Goal: Task Accomplishment & Management: Manage account settings

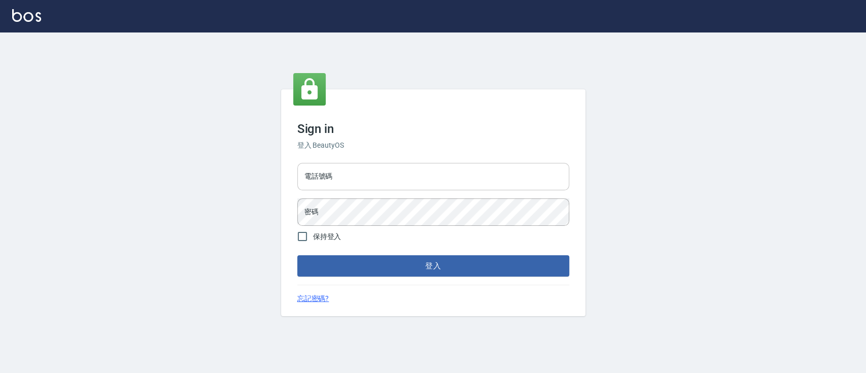
drag, startPoint x: 386, startPoint y: 167, endPoint x: 387, endPoint y: 172, distance: 5.1
click at [386, 167] on input "電話號碼" at bounding box center [433, 176] width 272 height 27
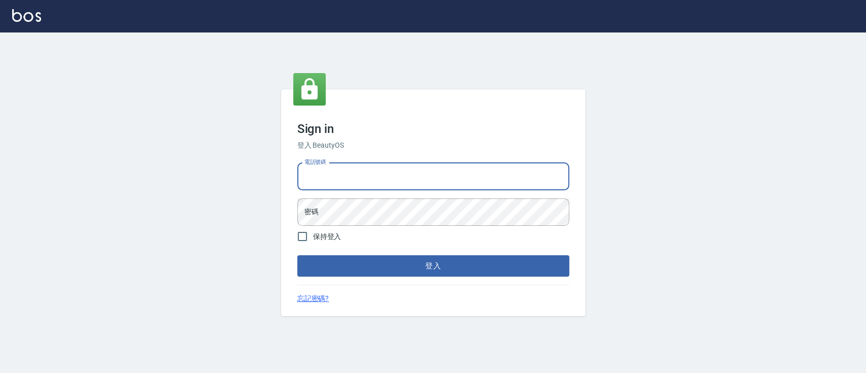
type input "0936904311"
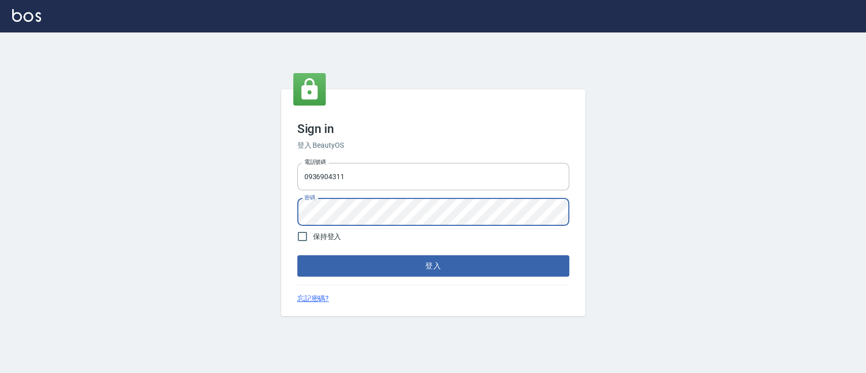
click at [297, 255] on button "登入" at bounding box center [433, 265] width 272 height 21
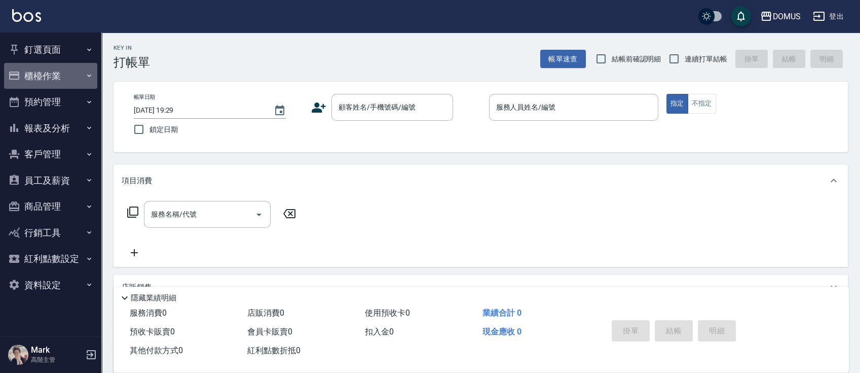
click at [48, 83] on button "櫃檯作業" at bounding box center [50, 76] width 93 height 26
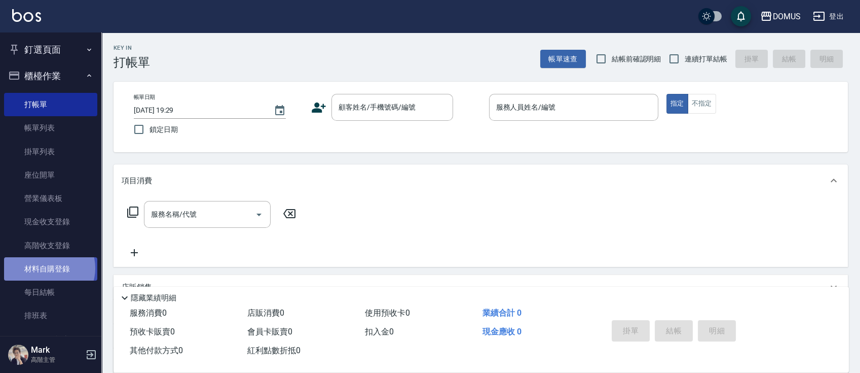
click at [49, 268] on link "材料自購登錄" at bounding box center [50, 268] width 93 height 23
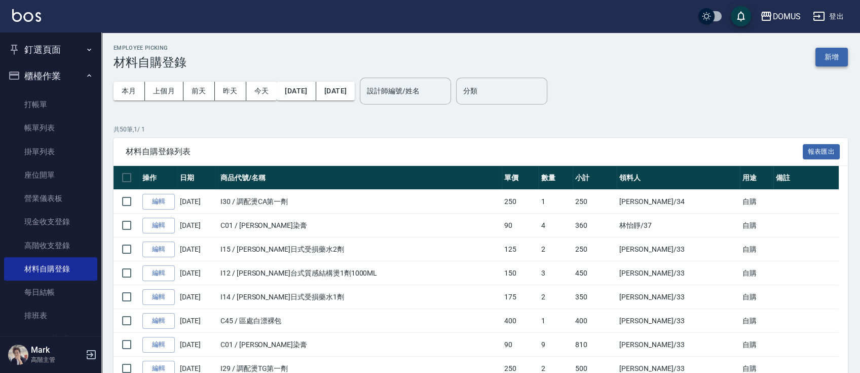
click at [821, 51] on button "新增" at bounding box center [832, 57] width 32 height 19
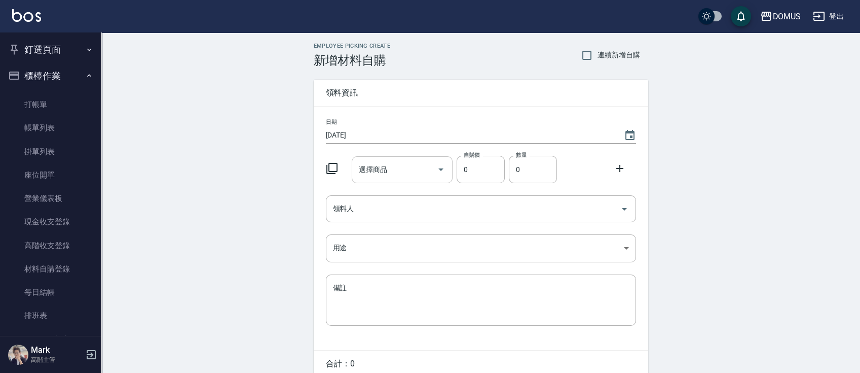
click at [399, 163] on input "選擇商品" at bounding box center [394, 170] width 77 height 18
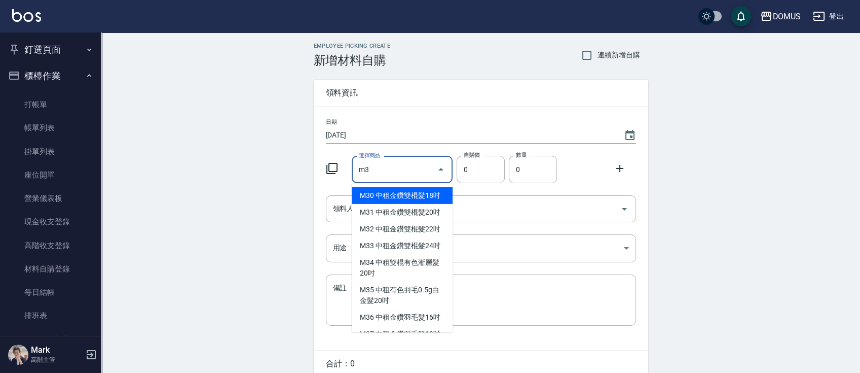
type input "m"
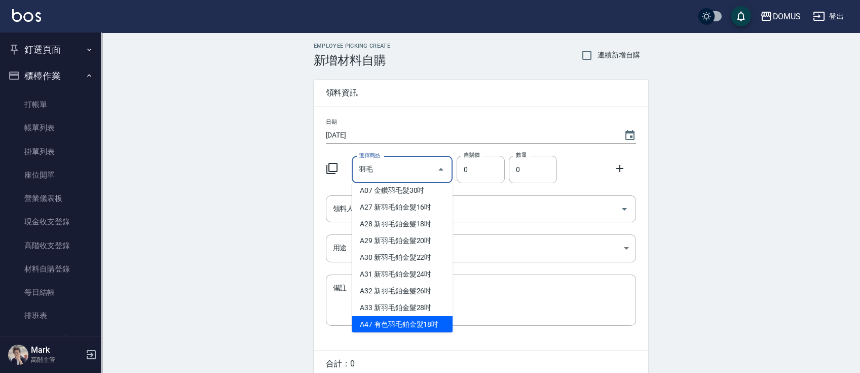
scroll to position [122, 0]
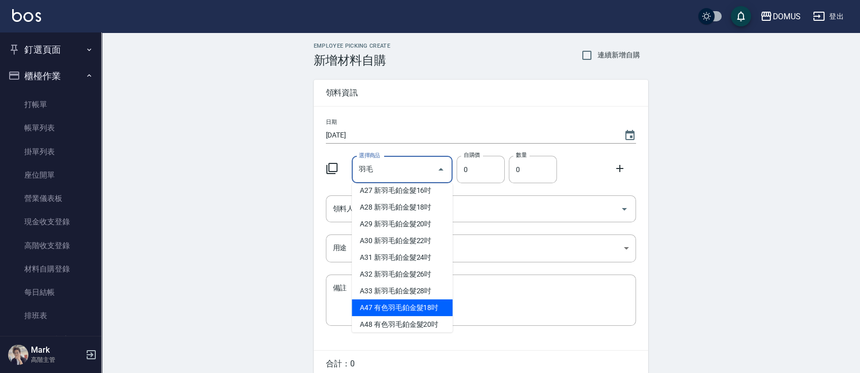
type input "有色羽毛鉑金髮18吋"
type input "2130"
type input "1"
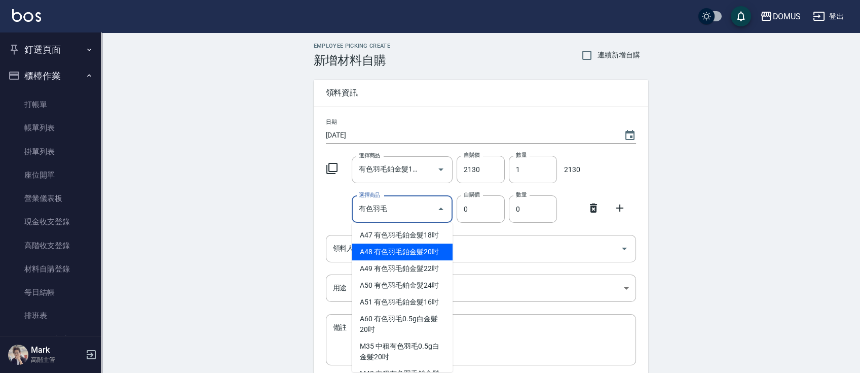
type input "有色羽毛鉑金髮20吋"
type input "2330"
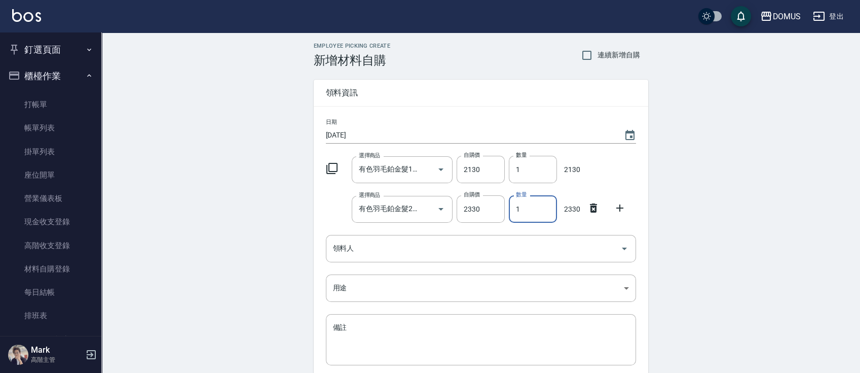
type input "2"
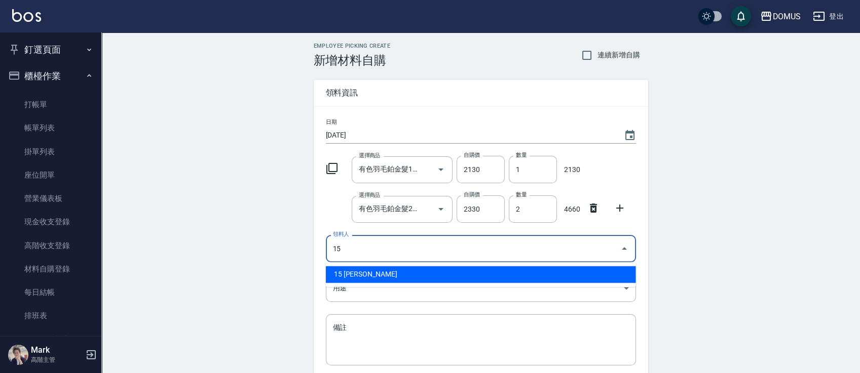
type input "15 [PERSON_NAME]"
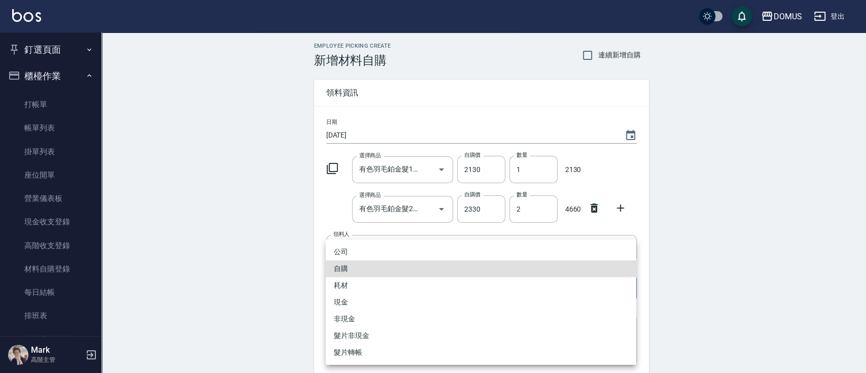
type input "自購"
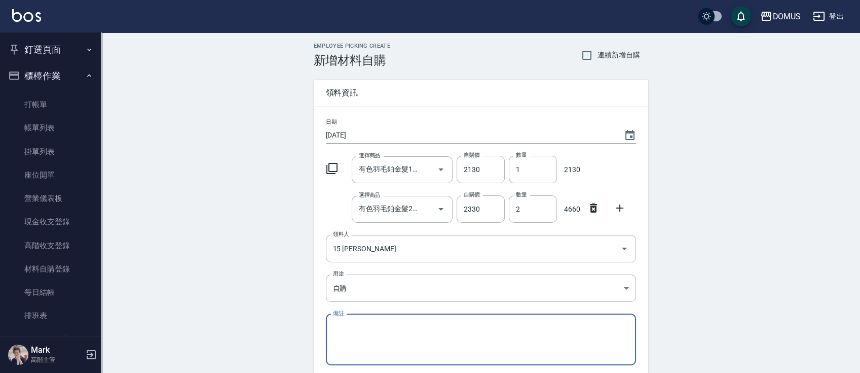
scroll to position [85, 0]
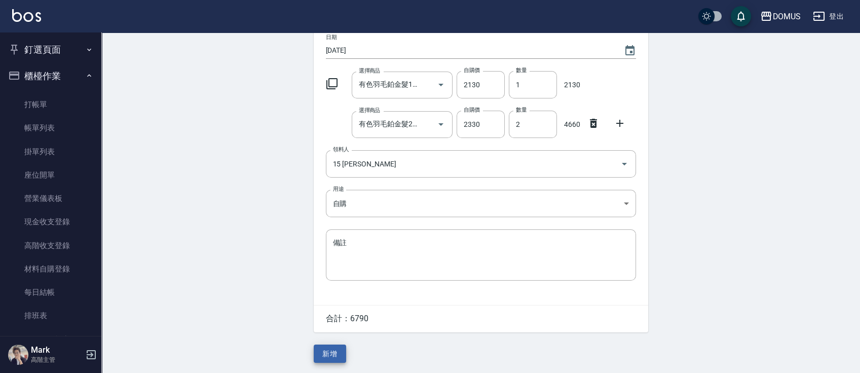
click at [331, 348] on button "新增" at bounding box center [330, 353] width 32 height 19
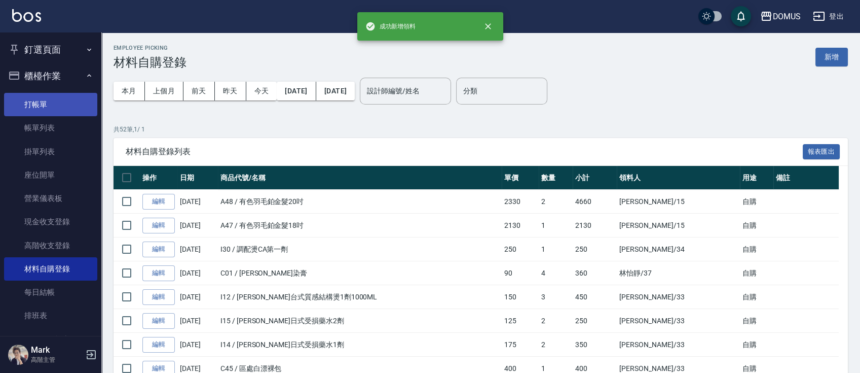
click at [61, 109] on link "打帳單" at bounding box center [50, 104] width 93 height 23
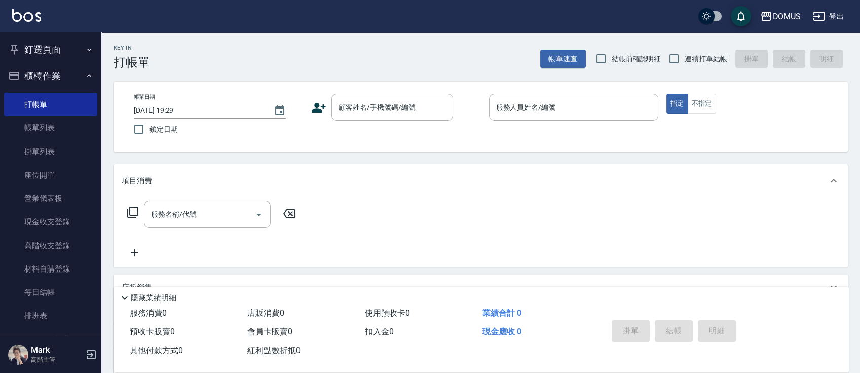
click at [690, 64] on label "連續打單結帳" at bounding box center [696, 58] width 64 height 21
click at [685, 64] on input "連續打單結帳" at bounding box center [674, 58] width 21 height 21
checkbox input "true"
click at [391, 116] on div "顧客姓名/手機號碼/編號" at bounding box center [393, 107] width 122 height 27
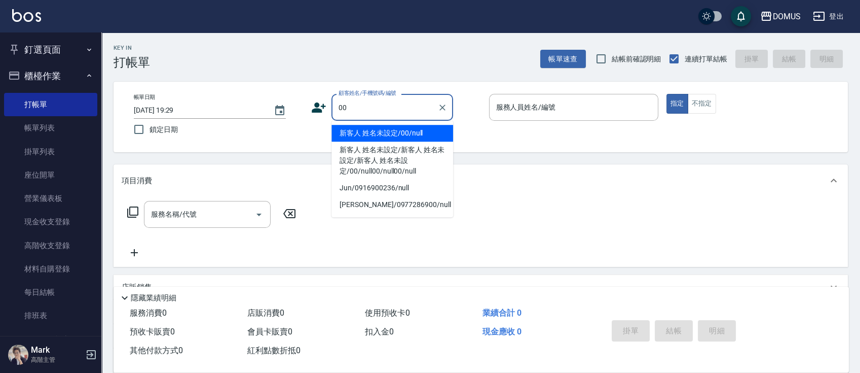
type input "新客人 姓名未設定/00/null"
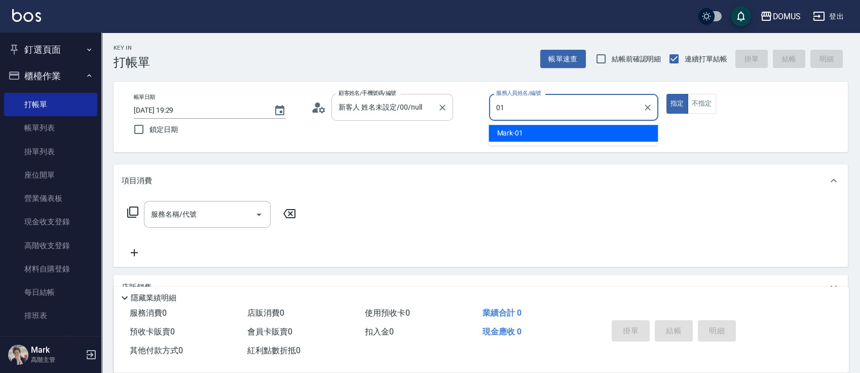
type input "Mark-01"
type button "true"
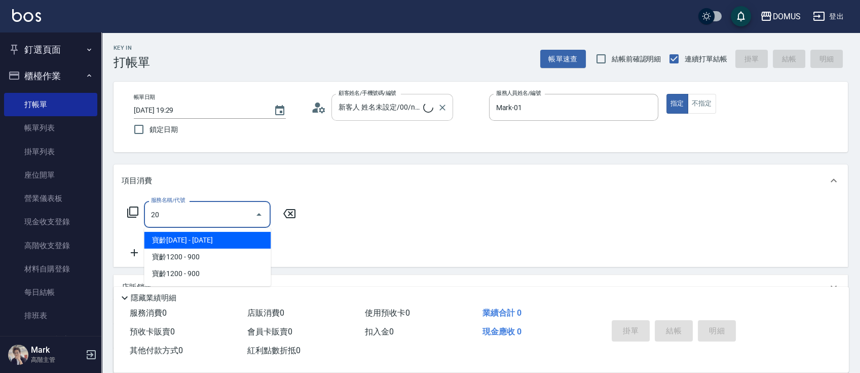
type input "206"
type input "20"
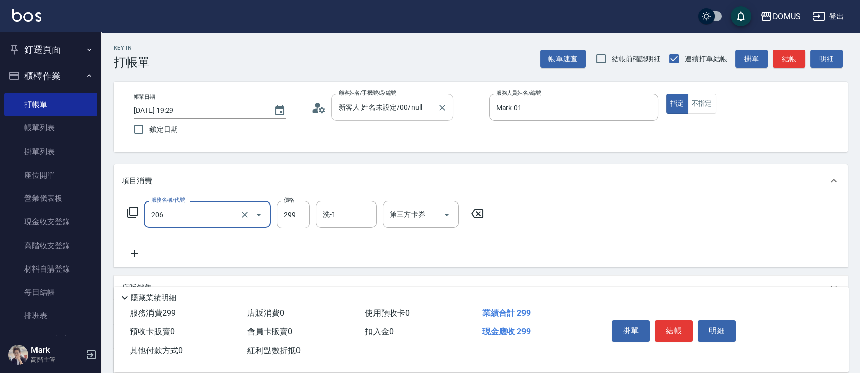
type input "健康洗髮(206)"
type input "3"
type input "0"
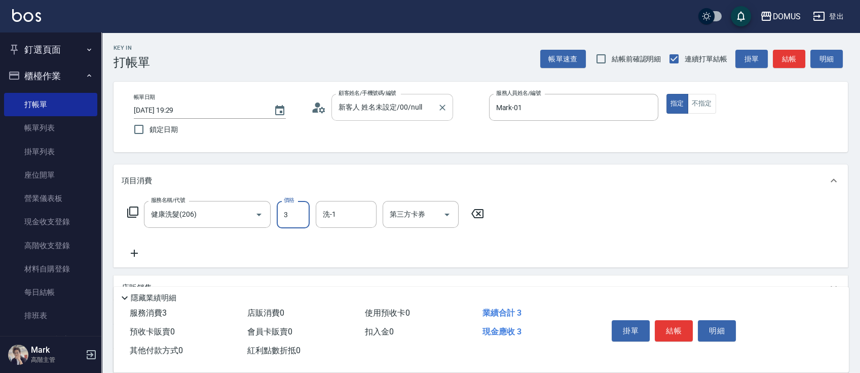
type input "30"
type input "300"
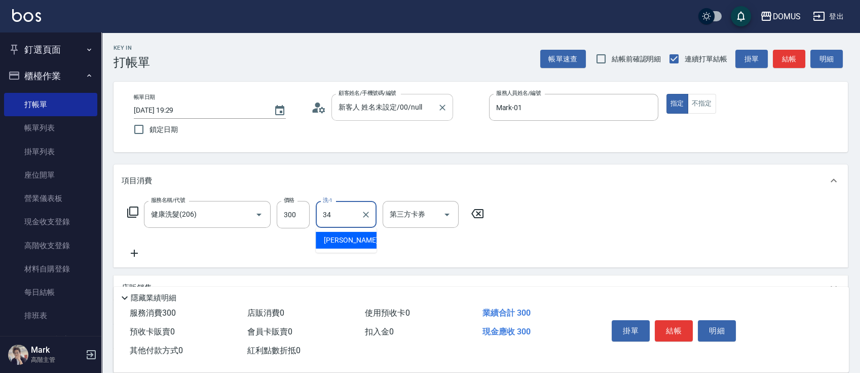
type input "[PERSON_NAME]-34"
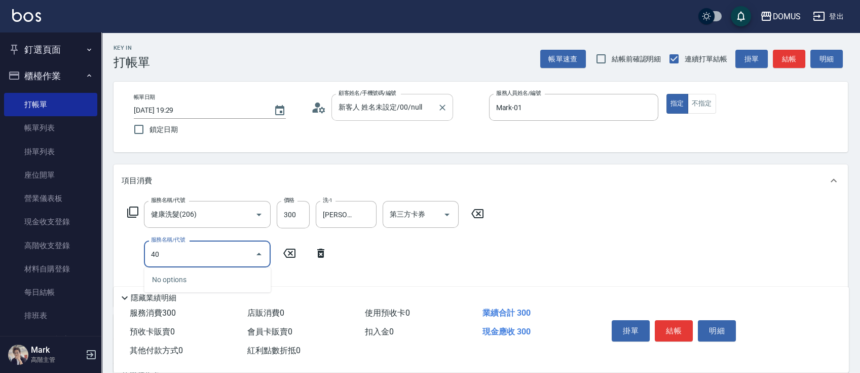
type input "401"
type input "50"
type input "剪髮(401)"
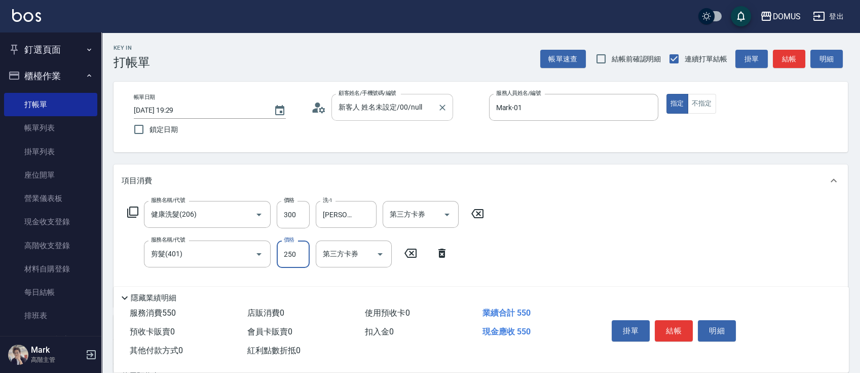
type input "4"
type input "30"
type input "40"
type input "70"
type input "400"
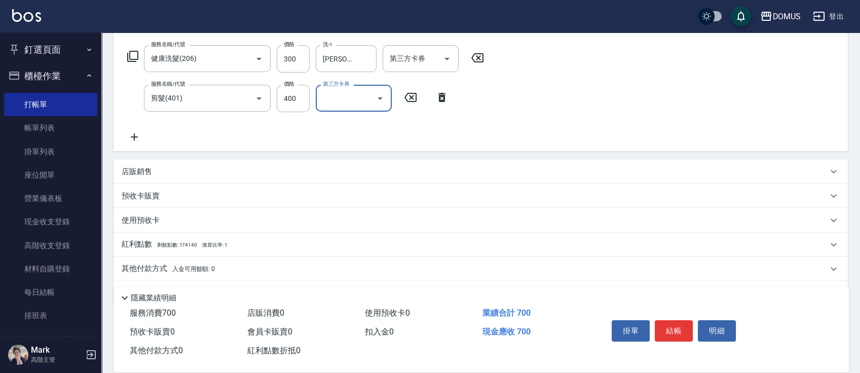
scroll to position [184, 0]
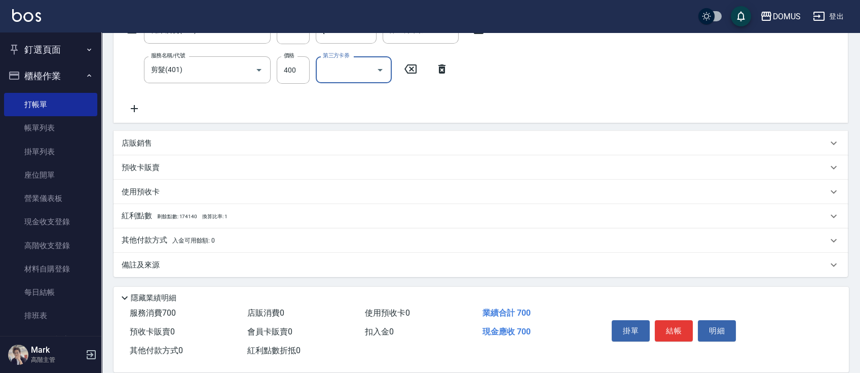
click at [199, 244] on p "其他付款方式 入金可用餘額: 0" at bounding box center [168, 240] width 93 height 11
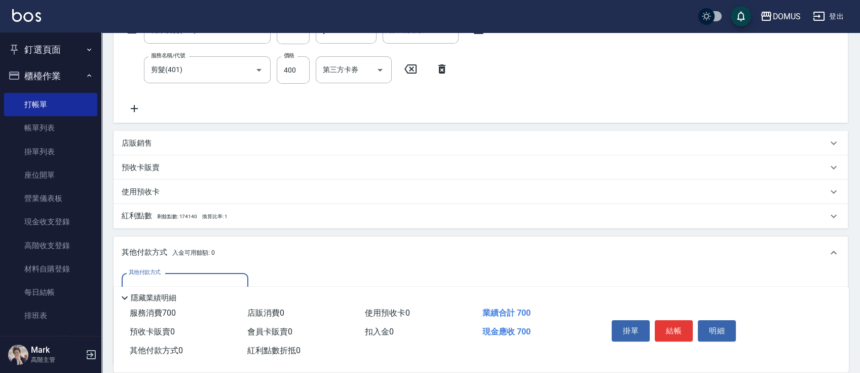
scroll to position [0, 0]
click at [188, 279] on input "其他付款方式" at bounding box center [185, 286] width 118 height 18
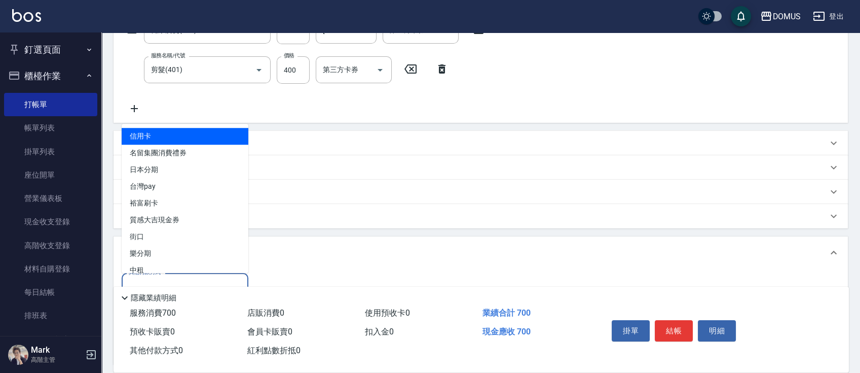
click at [221, 132] on span "信用卡" at bounding box center [185, 136] width 127 height 17
type input "信用卡"
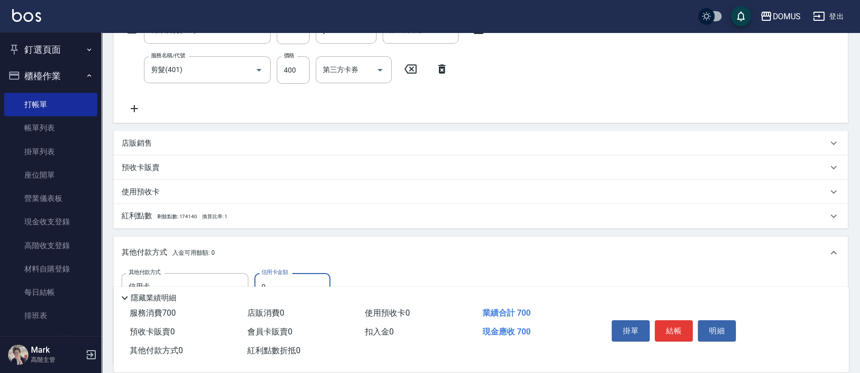
type input "60"
type input "70"
type input "0"
type input "700"
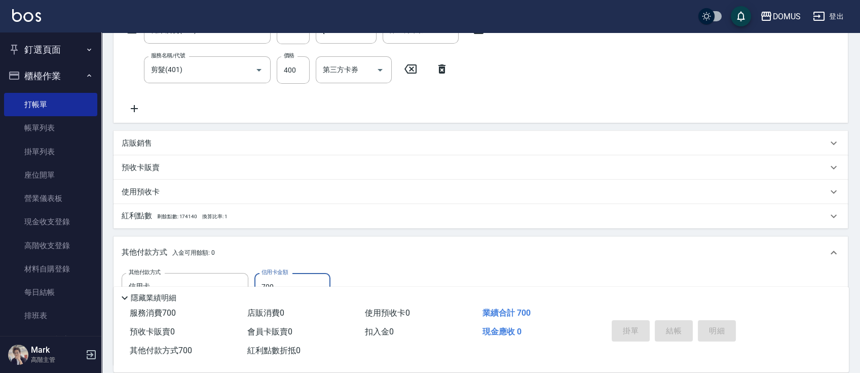
type input "[DATE] 19:31"
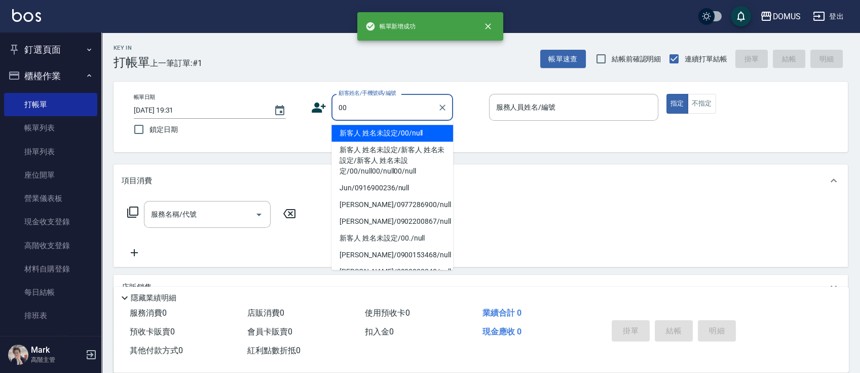
type input "新客人 姓名未設定/00/null"
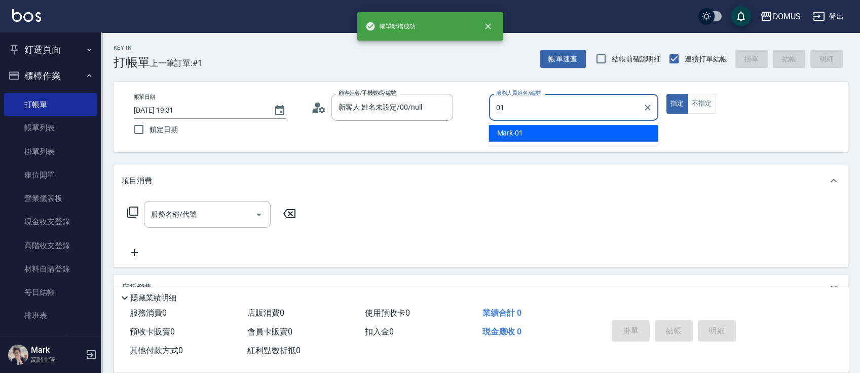
type input "Mark-01"
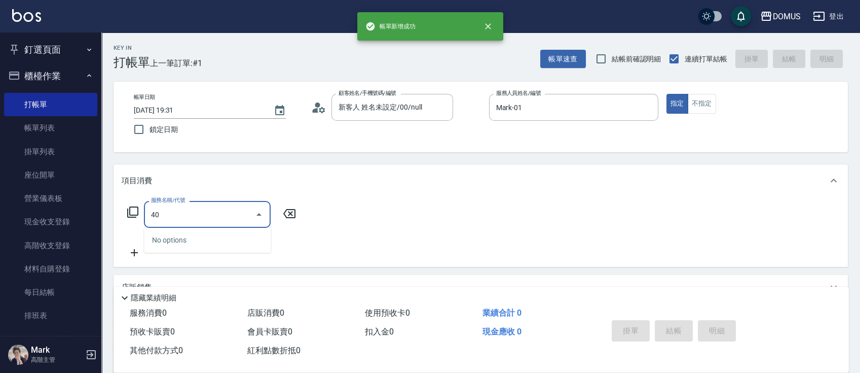
type input "401"
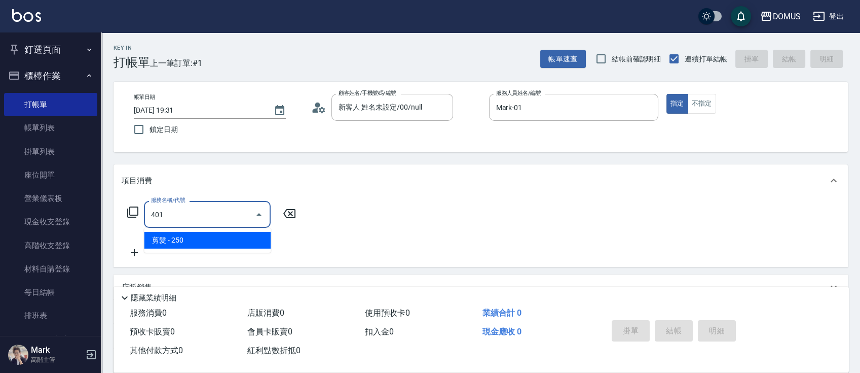
type input "20"
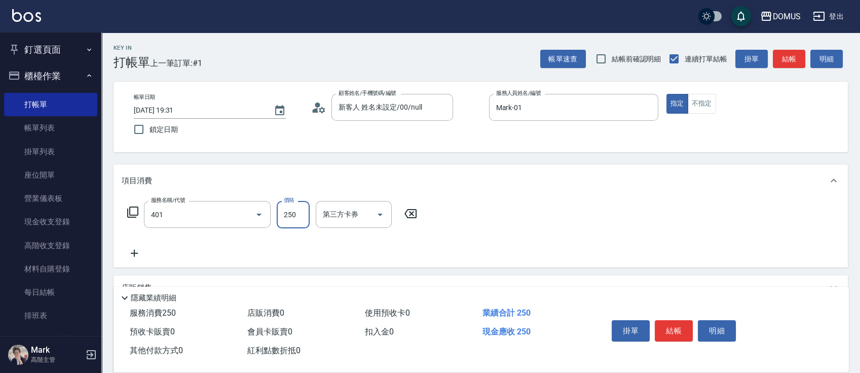
type input "剪髮(401)"
type input "8"
type input "0"
type input "80"
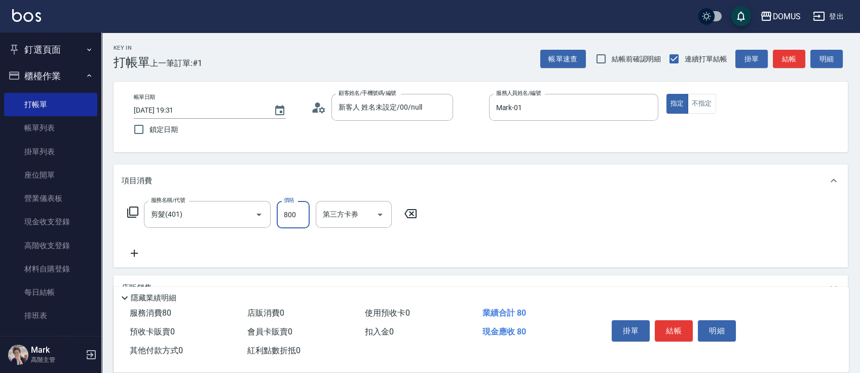
type input "800"
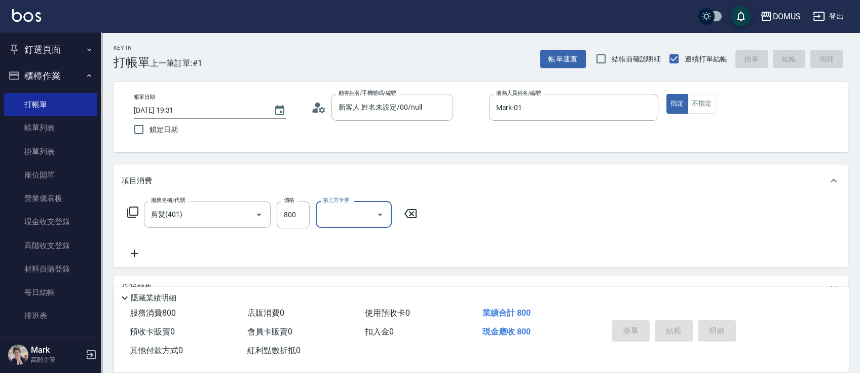
type input "0"
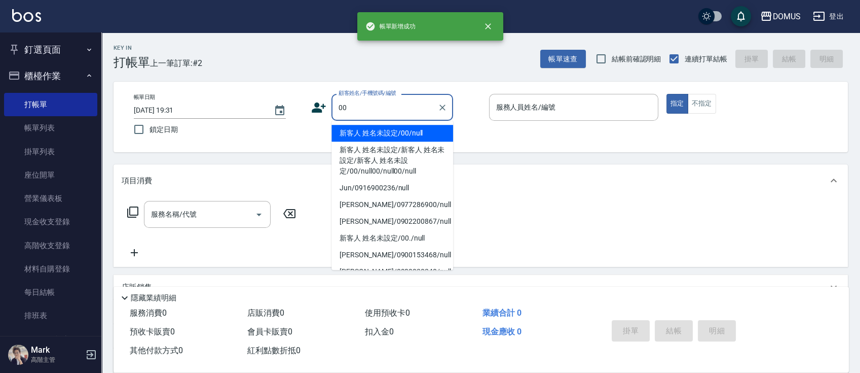
type input "新客人 姓名未設定/00/null"
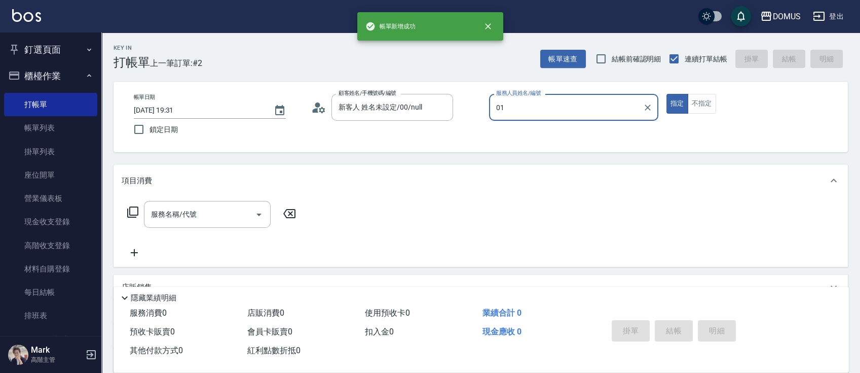
type input "Mark-01"
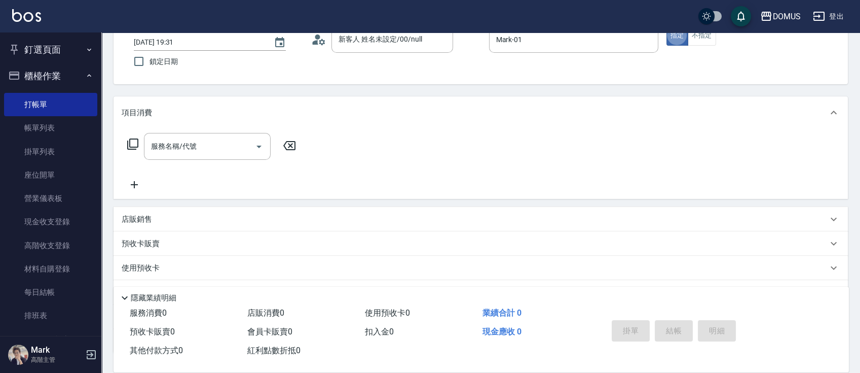
scroll to position [135, 0]
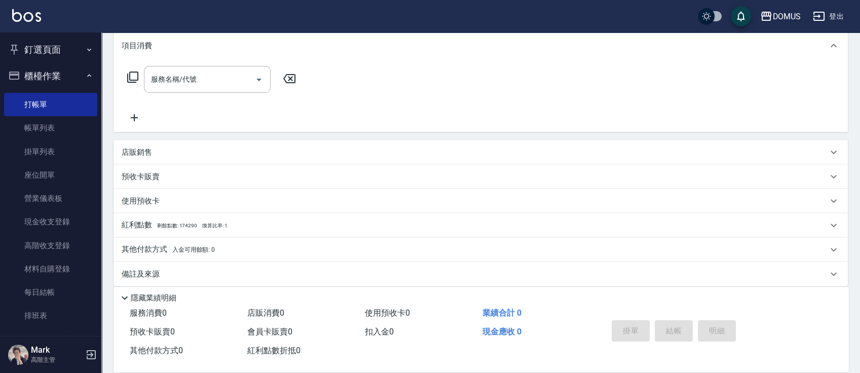
click at [221, 159] on div "店販銷售" at bounding box center [481, 152] width 735 height 24
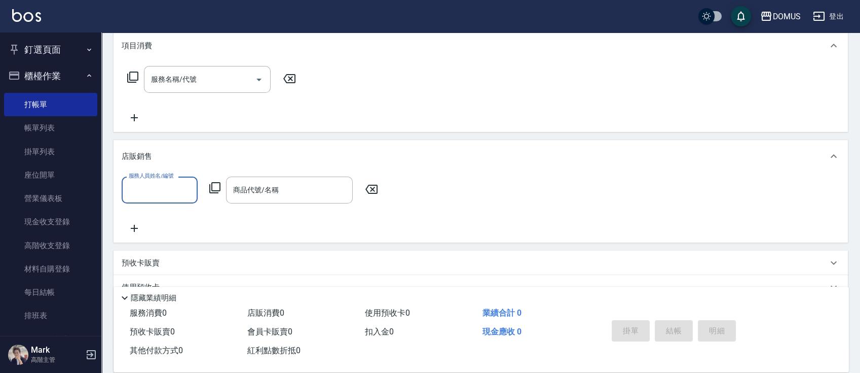
scroll to position [0, 0]
type input "Mark-01"
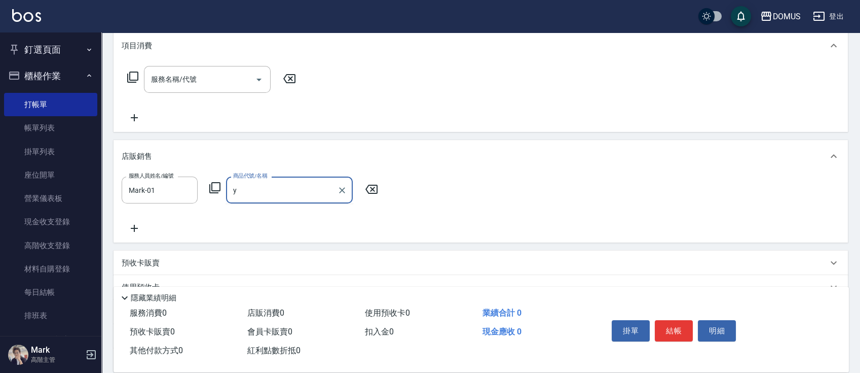
type input "y"
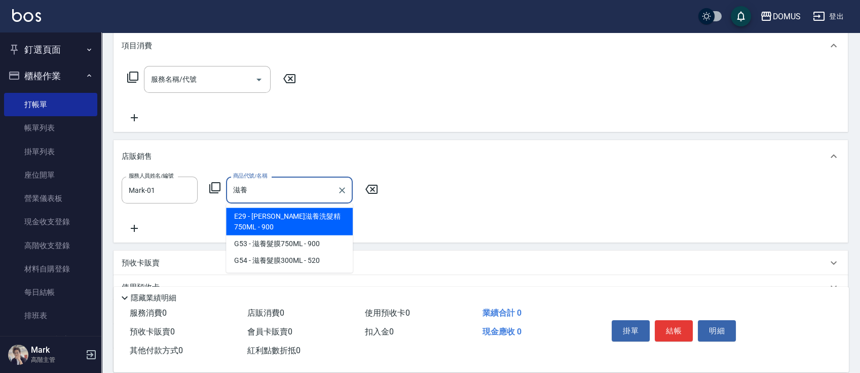
type input "[PERSON_NAME]滋養洗髮精750ML"
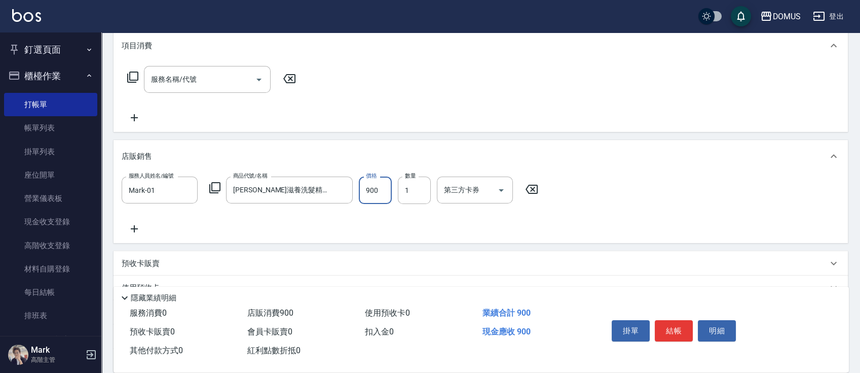
type input "0"
type input "80"
type input "800"
click at [342, 197] on button "Clear" at bounding box center [342, 190] width 14 height 14
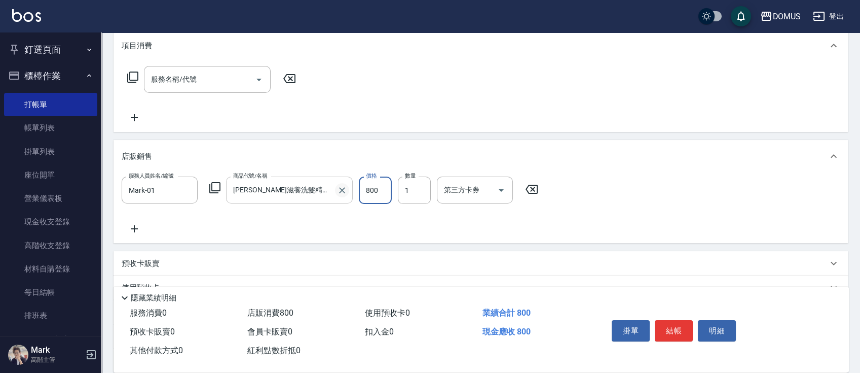
type input "0"
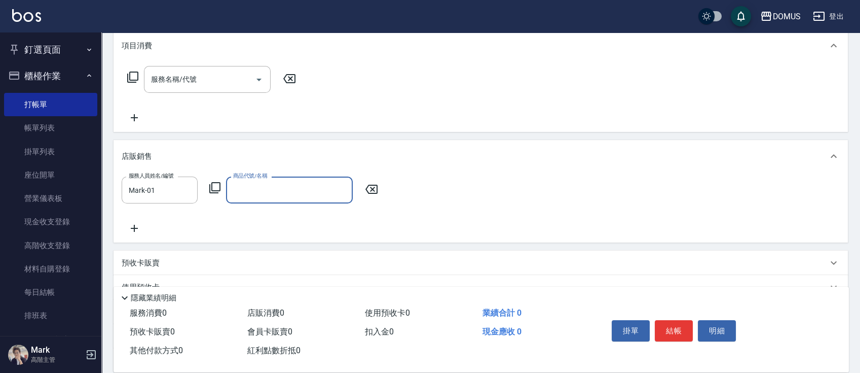
type input "ㄧ"
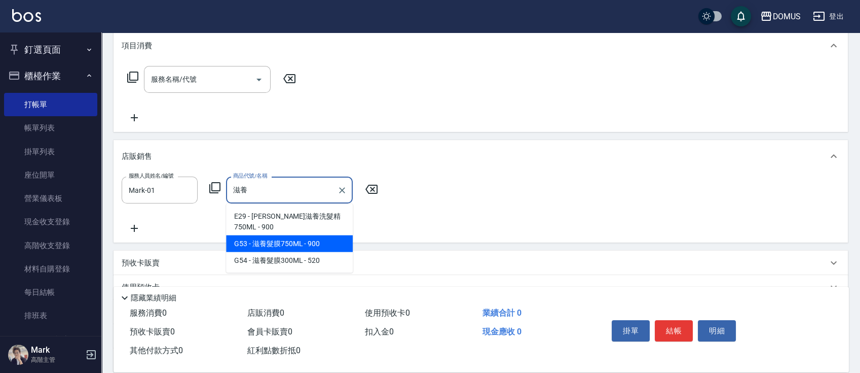
type input "滋養髮膜750ML"
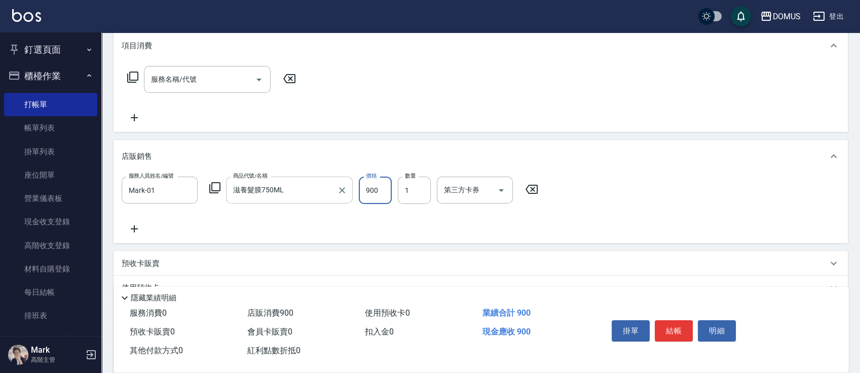
type input "0"
type input "80"
type input "800"
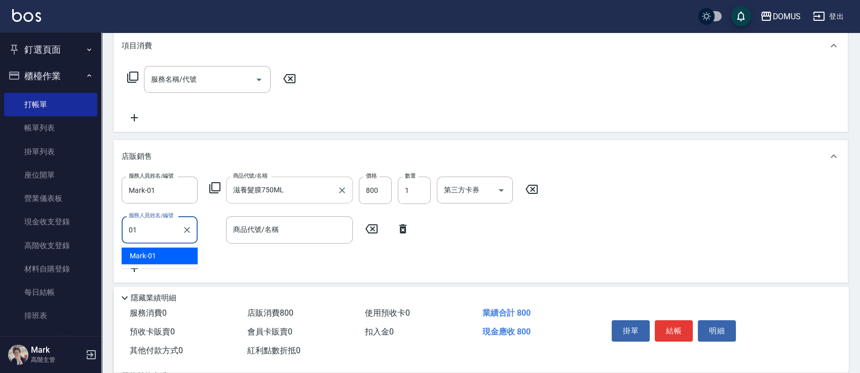
type input "Mark-01"
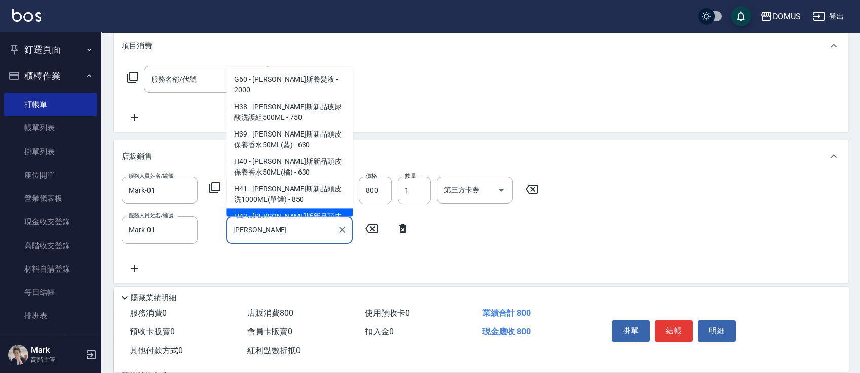
scroll to position [8, 0]
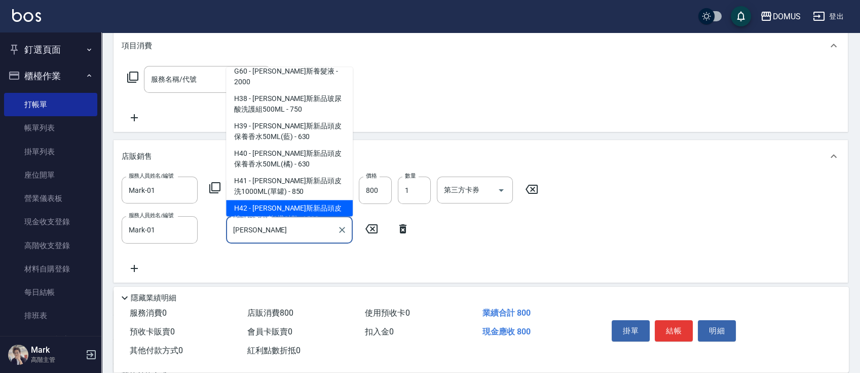
type input "[PERSON_NAME]新品頭皮洗1000ML(任搭2罐)"
type input "230"
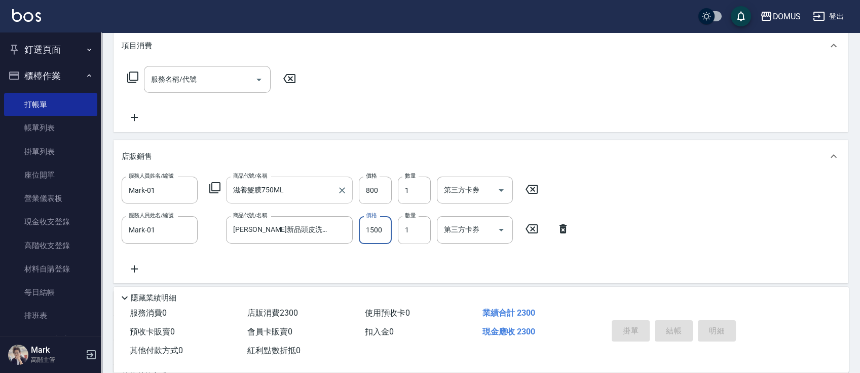
type input "0"
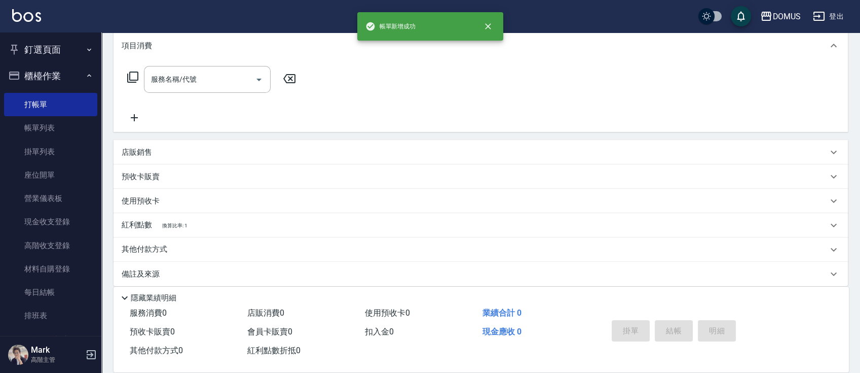
scroll to position [0, 0]
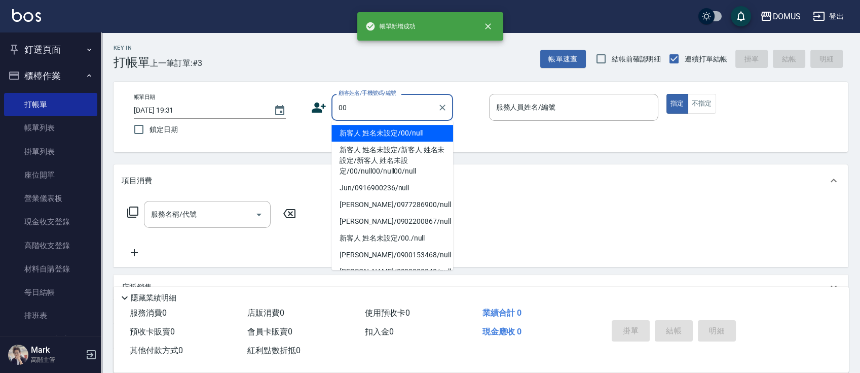
type input "00"
type input "0"
type input "新客人 姓名未設定/00/null"
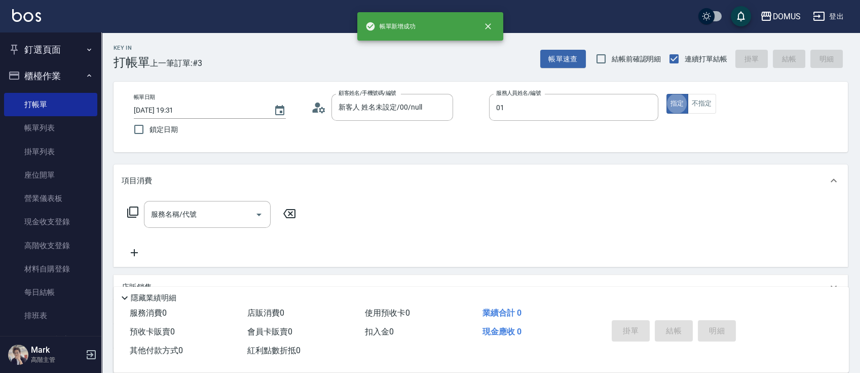
type input "Mark-01"
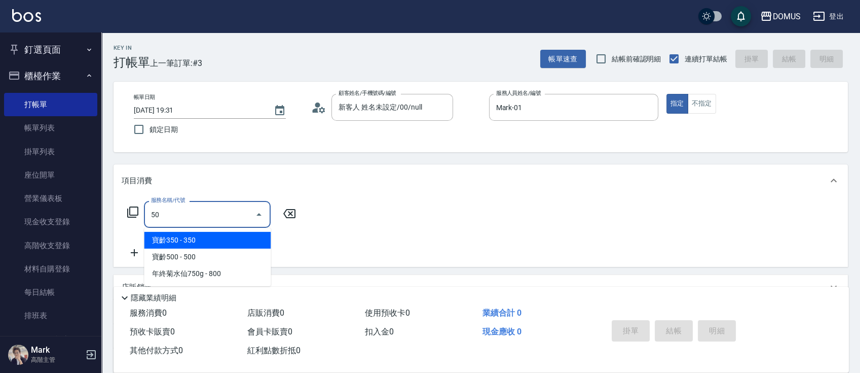
type input "501"
type input "100"
type input "染髮(501)"
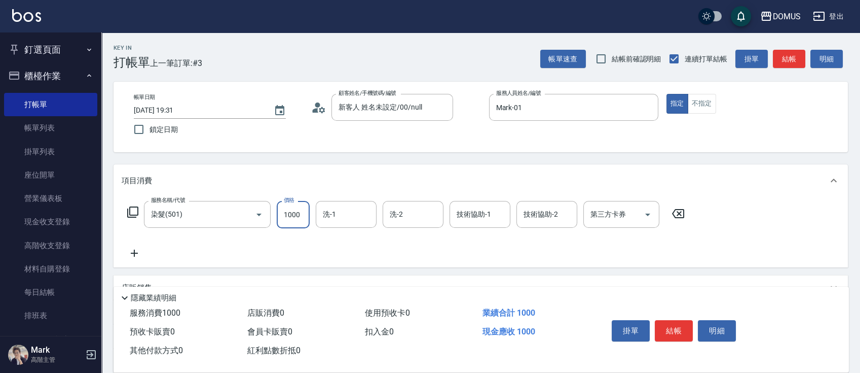
type input "0"
type input "15"
type input "10"
type input "150"
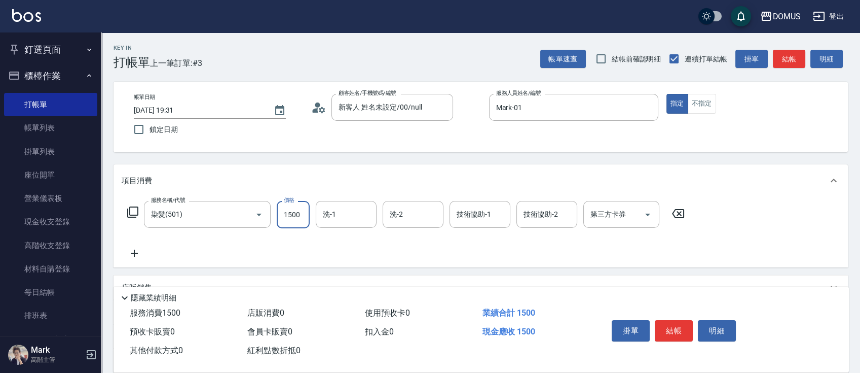
type input "1500"
type input "[PERSON_NAME]-34"
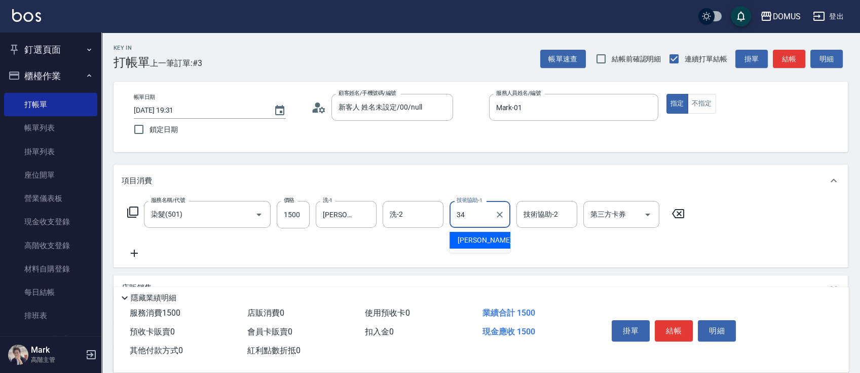
type input "[PERSON_NAME]-34"
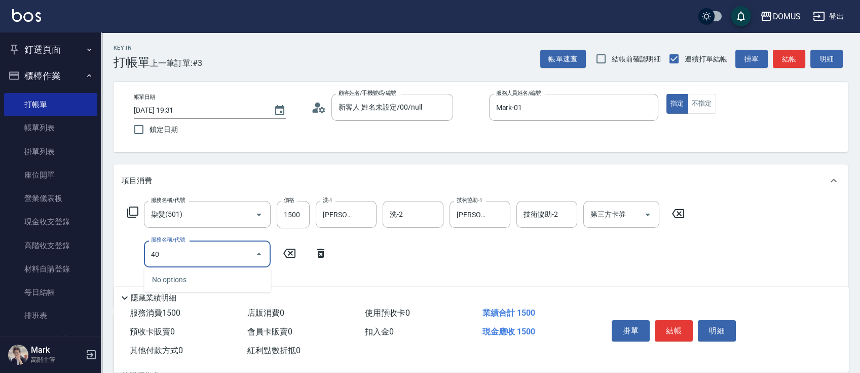
type input "401"
type input "170"
type input "剪髮(401)"
type input "6"
type input "150"
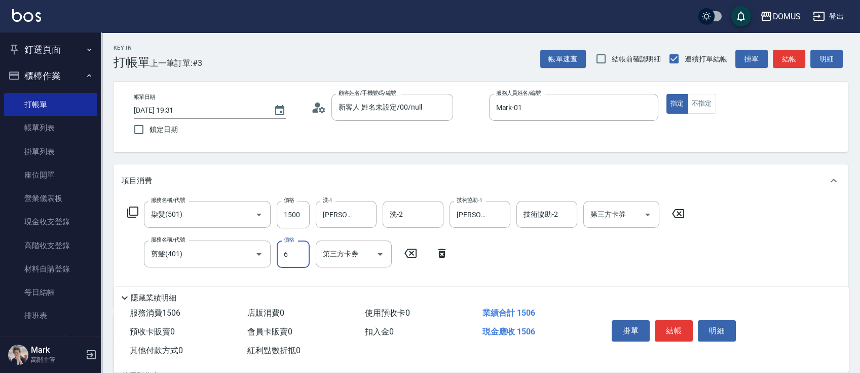
type input "60"
type input "210"
type input "600"
type input "[DATE] 19:32"
type input "0"
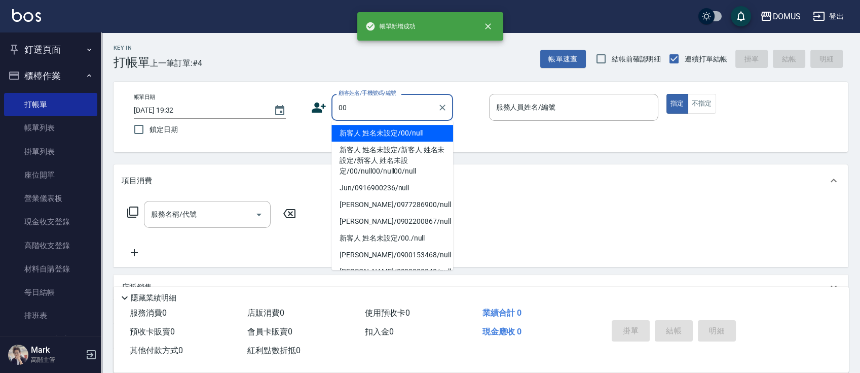
type input "新客人 姓名未設定/00/null"
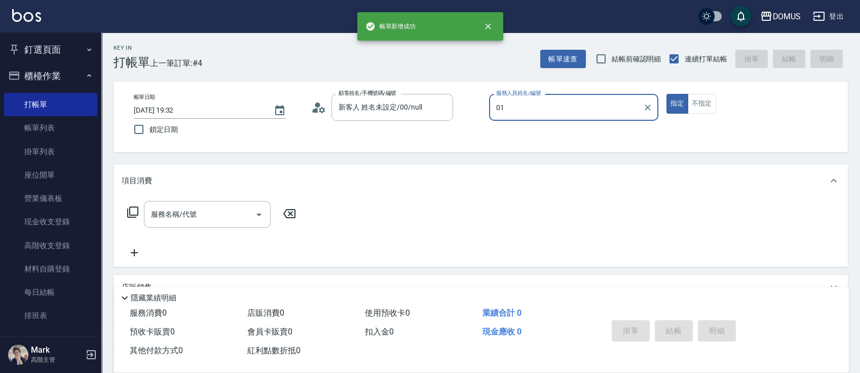
type input "Mark-01"
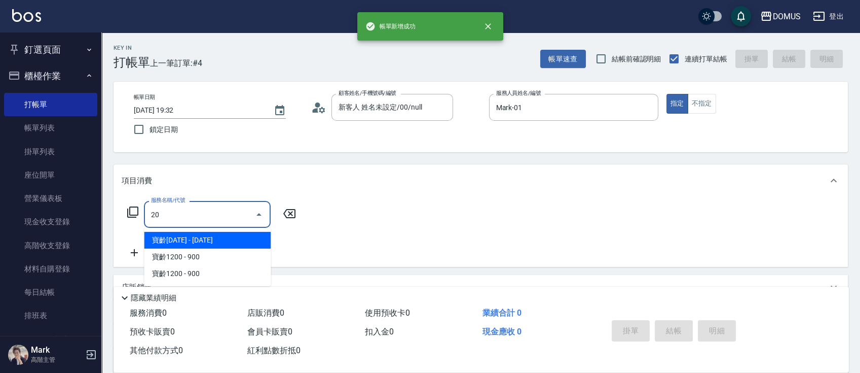
type input "206"
type input "20"
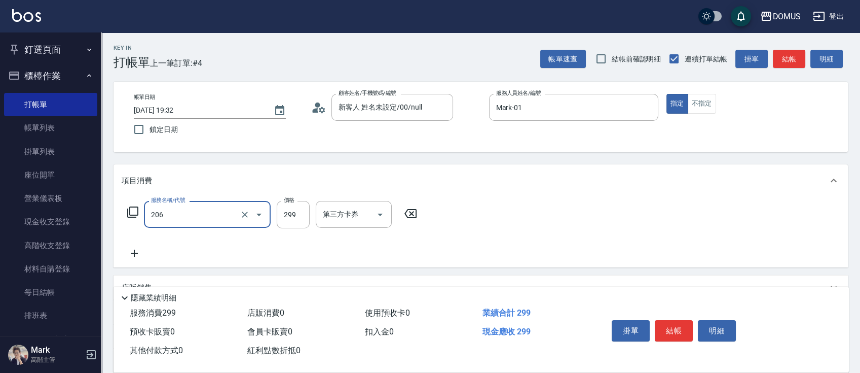
type input "健康洗髮(206)"
type input "3"
type input "0"
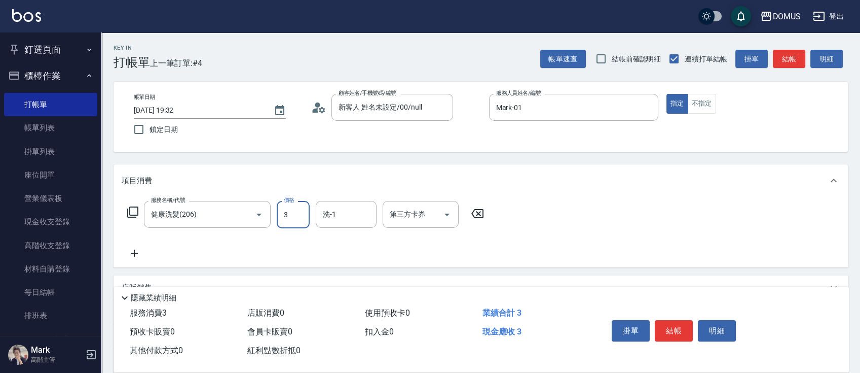
type input "30"
type input "300"
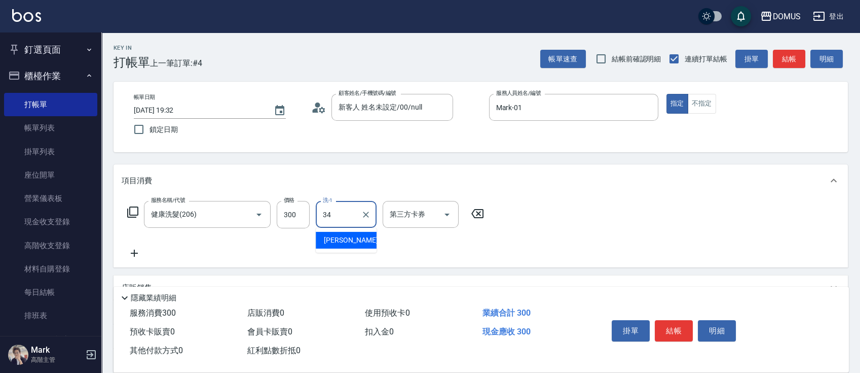
type input "[PERSON_NAME]-34"
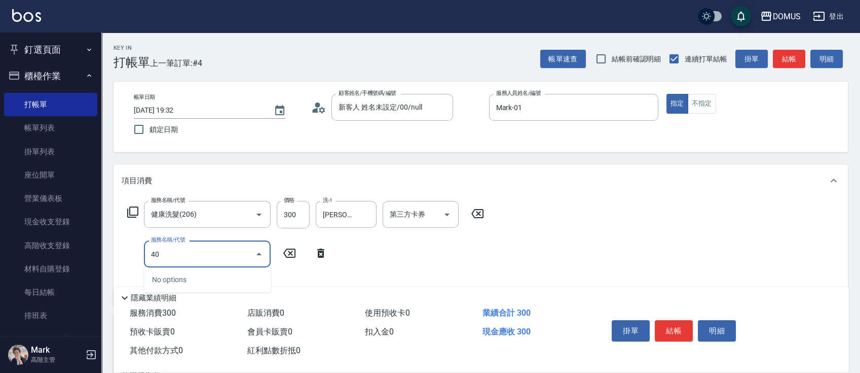
type input "401"
type input "50"
type input "剪髮(401)"
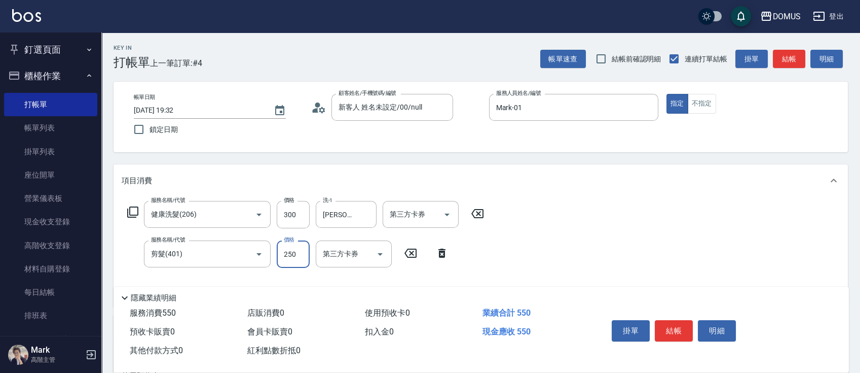
type input "30"
type input "50"
type input "80"
type input "500"
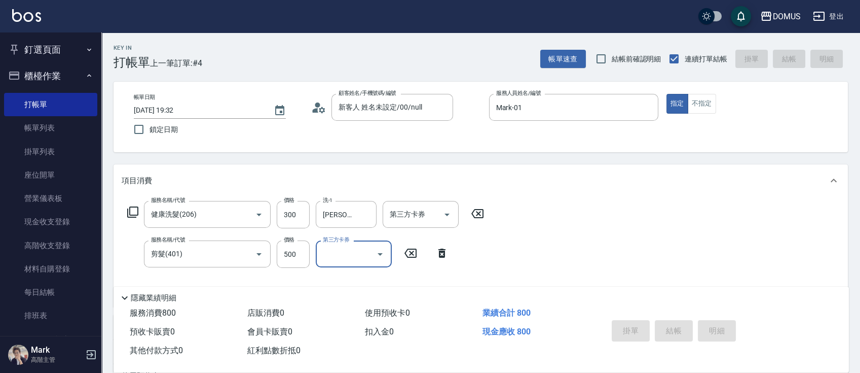
type input "0"
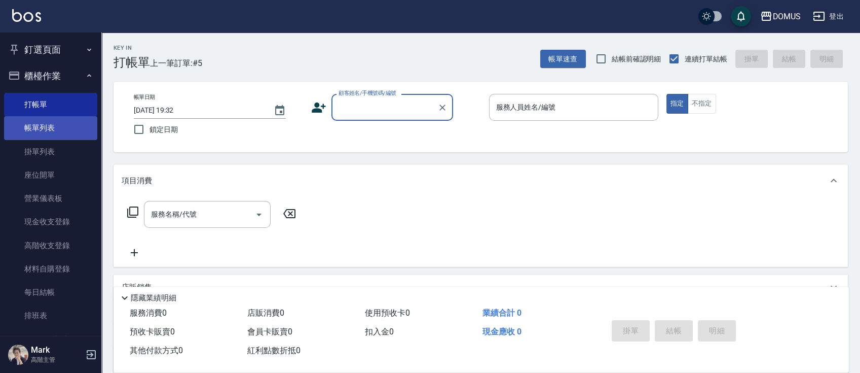
click at [42, 134] on link "帳單列表" at bounding box center [50, 127] width 93 height 23
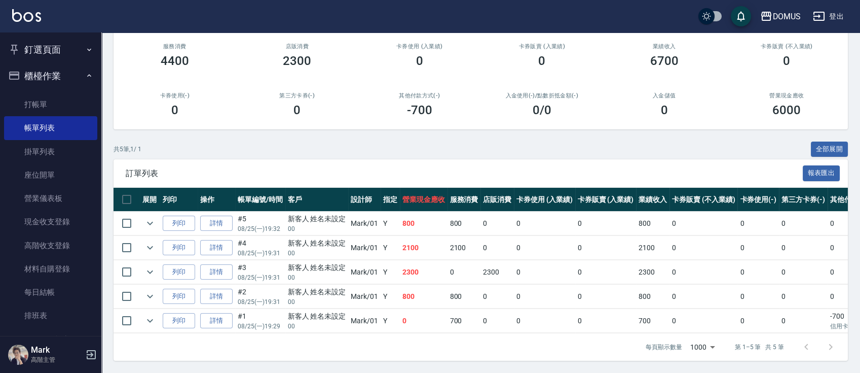
scroll to position [103, 0]
click at [212, 313] on link "詳情" at bounding box center [216, 321] width 32 height 16
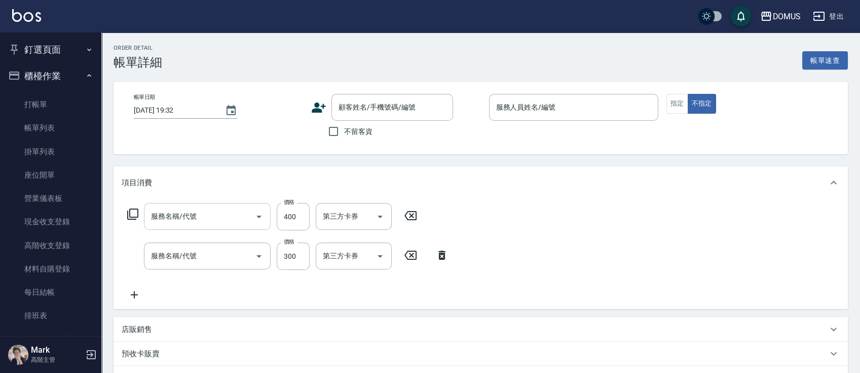
type input "[DATE] 19:29"
type input "Mark-01"
type input "0"
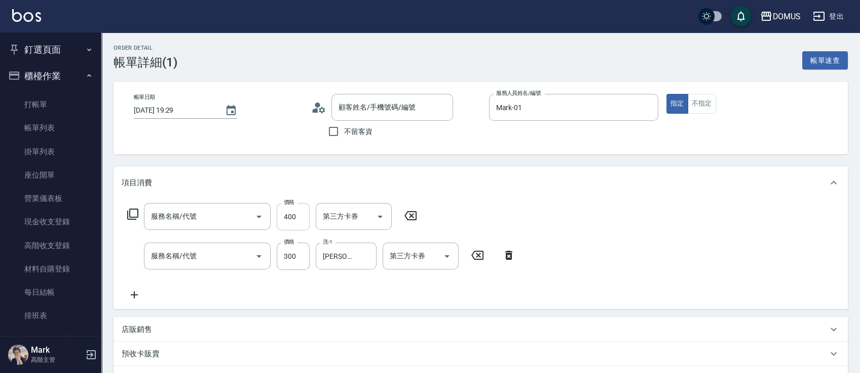
type input "剪髮(401)"
type input "健康洗髮(206)"
type input "新客人 姓名未設定/00/null"
click at [357, 255] on div "[PERSON_NAME]-34 洗-1" at bounding box center [346, 255] width 61 height 27
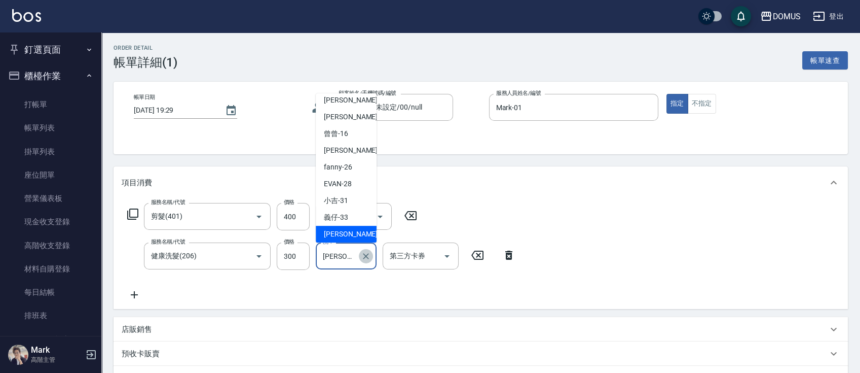
click at [365, 255] on icon "Clear" at bounding box center [366, 256] width 6 height 6
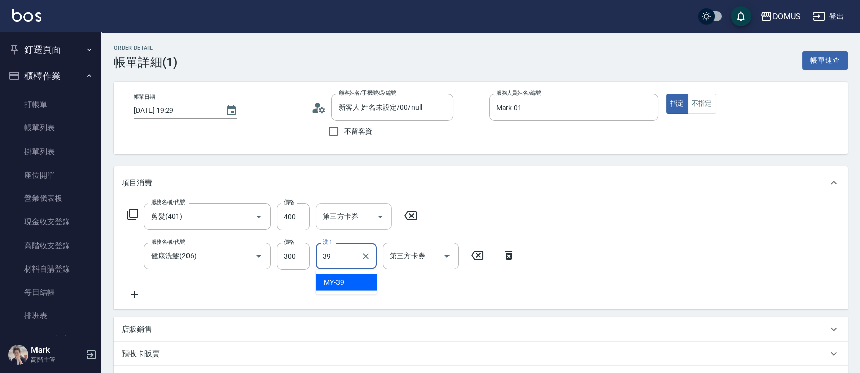
type input "MY-39"
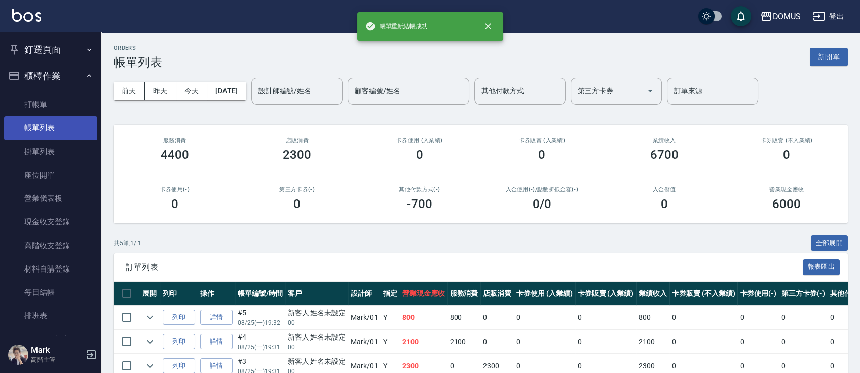
click at [49, 125] on link "帳單列表" at bounding box center [50, 127] width 93 height 23
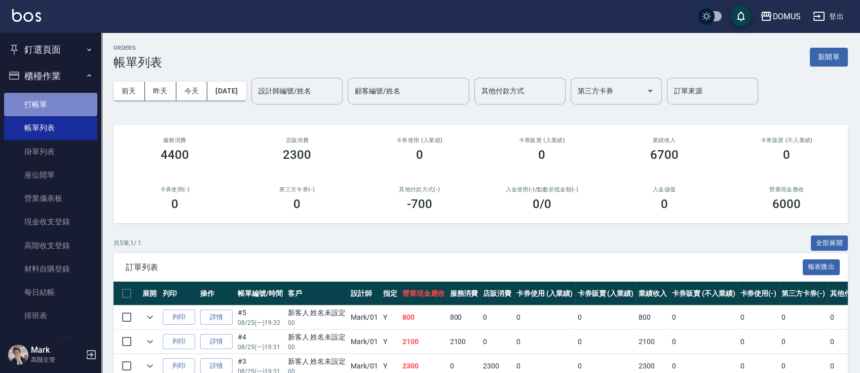
click at [51, 108] on link "打帳單" at bounding box center [50, 104] width 93 height 23
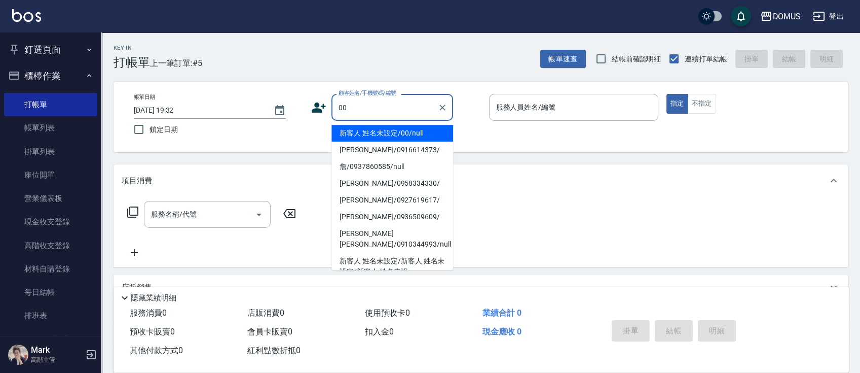
type input "新客人 姓名未設定/00/null"
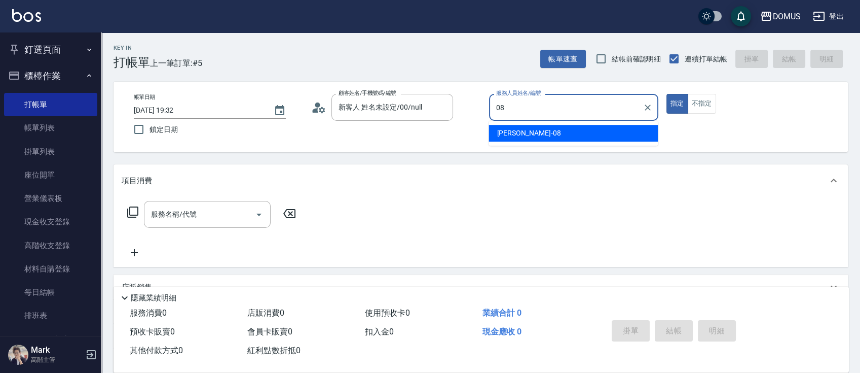
type input "小朱-08"
type button "true"
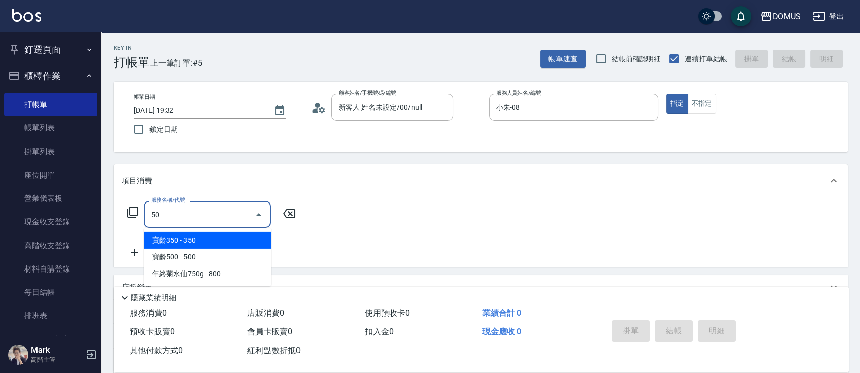
type input "501"
type input "100"
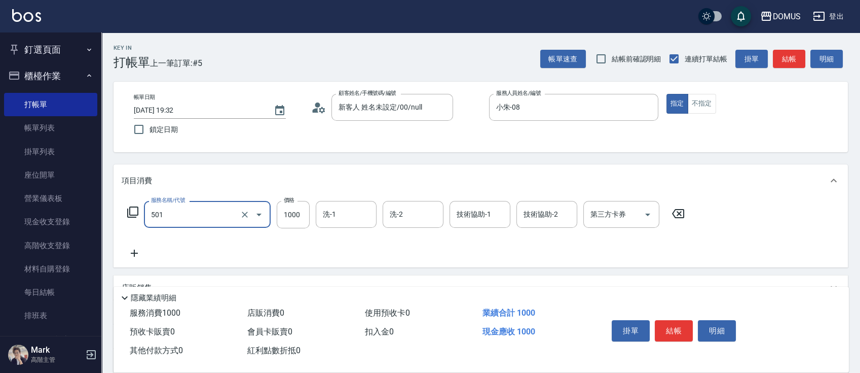
type input "染髮(501)"
type input "0"
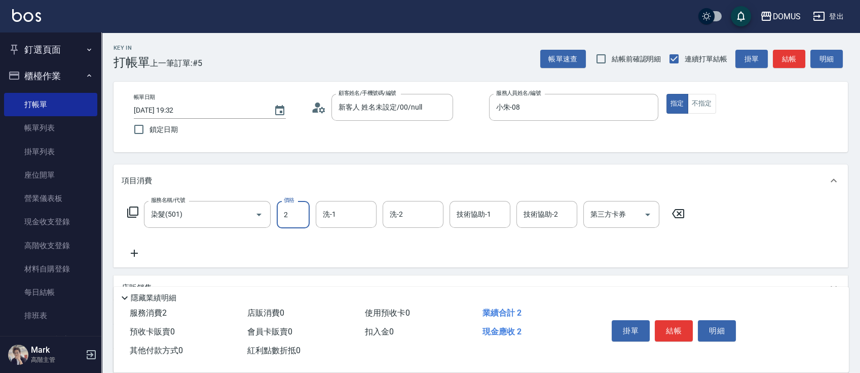
type input "27"
type input "20"
type input "273"
type input "270"
type input "2733"
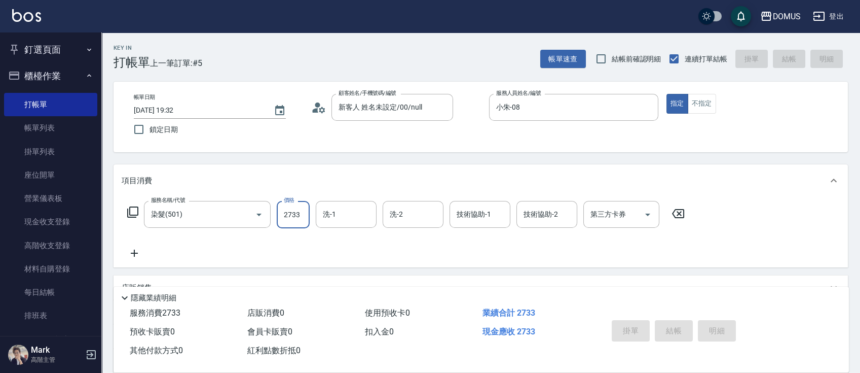
type input "0"
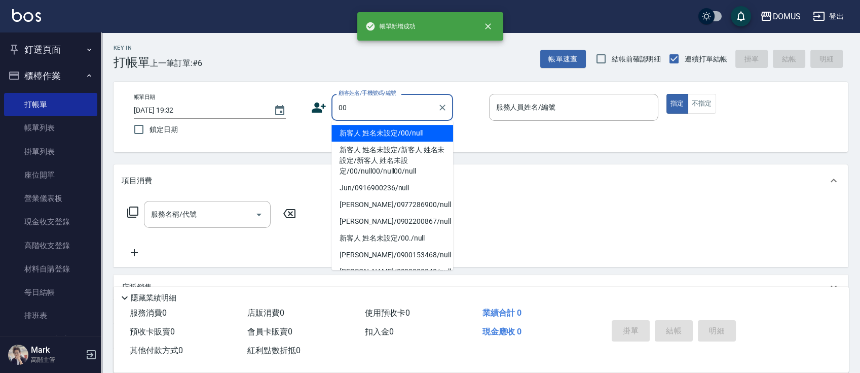
type input "新客人 姓名未設定/00/null"
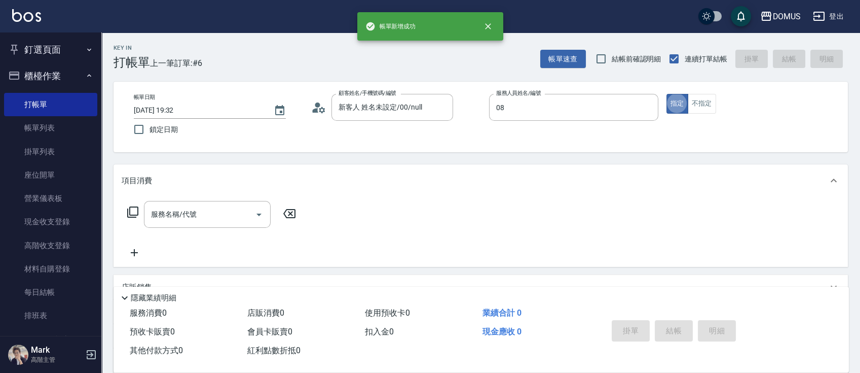
type input "小朱-08"
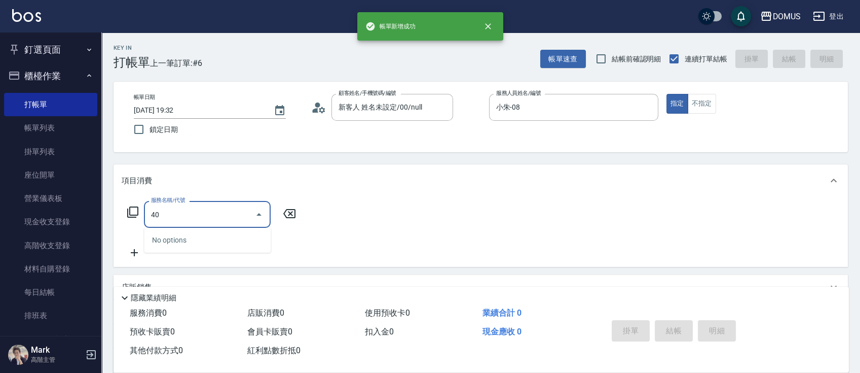
type input "401"
type input "20"
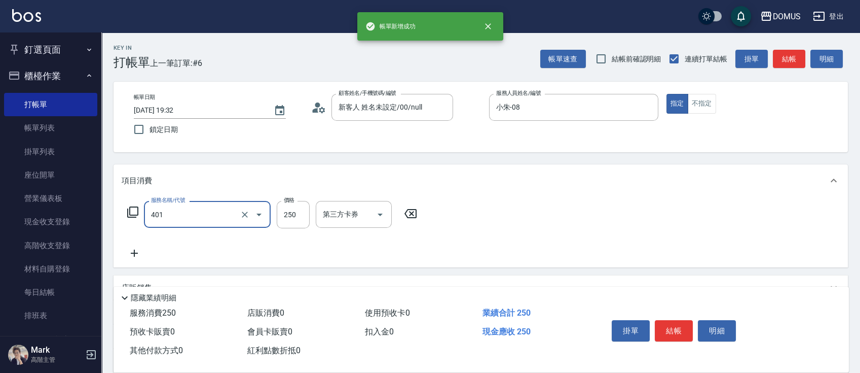
type input "剪髮(401)"
type input "6"
type input "0"
type input "60"
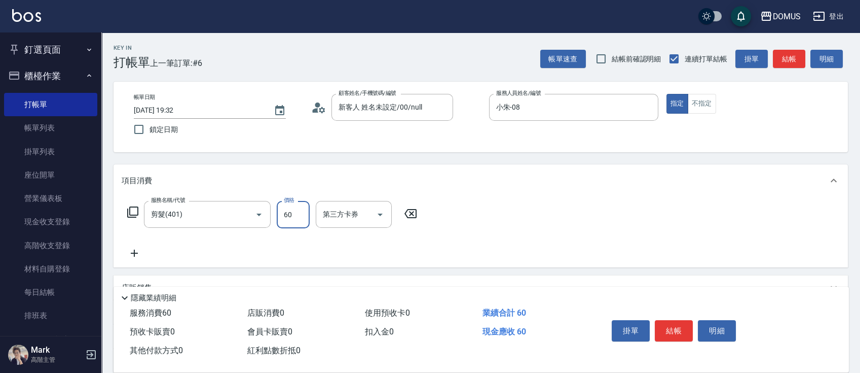
type input "60"
type input "600"
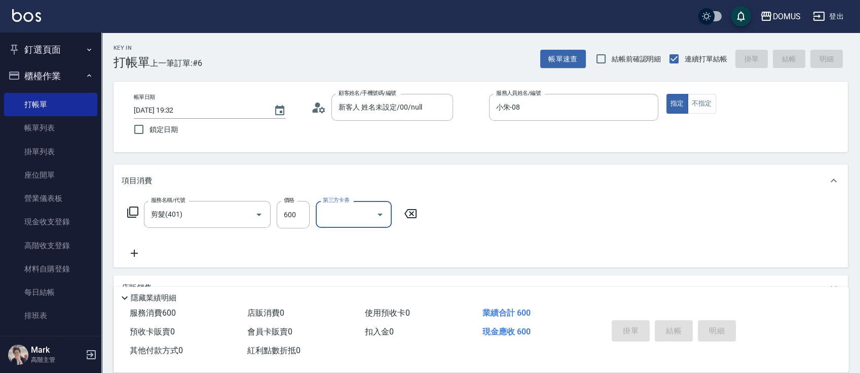
type input "0"
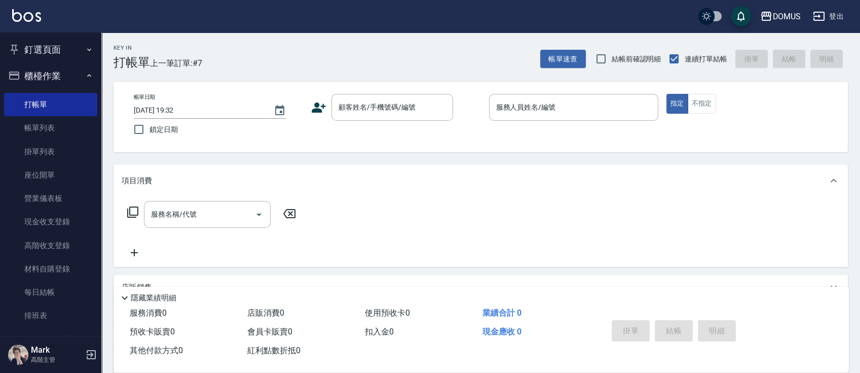
click at [377, 222] on div "服務名稱/代號 服務名稱/代號" at bounding box center [481, 232] width 735 height 70
click at [378, 115] on input "顧客姓名/手機號碼/編號" at bounding box center [384, 107] width 97 height 18
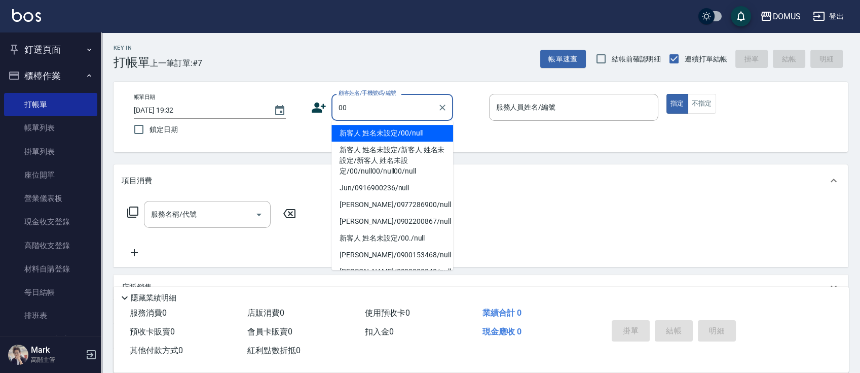
type input "新客人 姓名未設定/00/null"
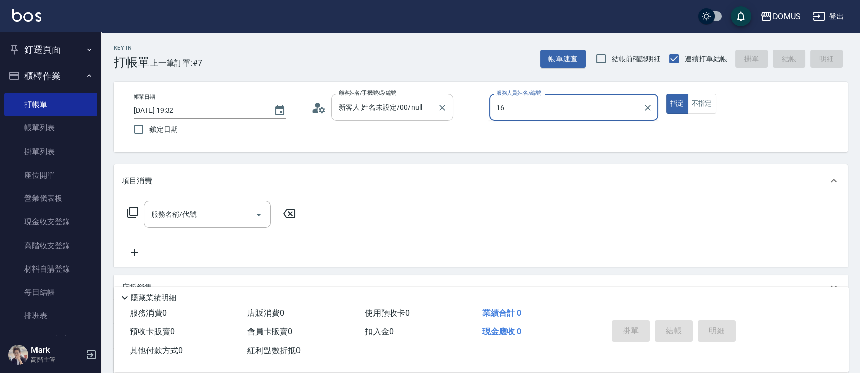
type input "曾曾-16"
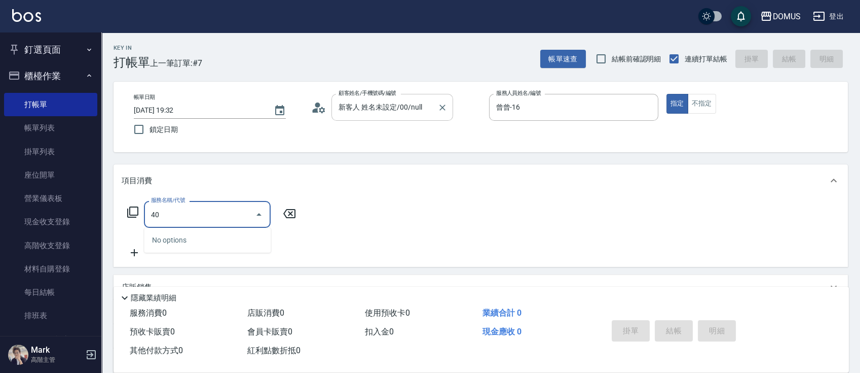
type input "4"
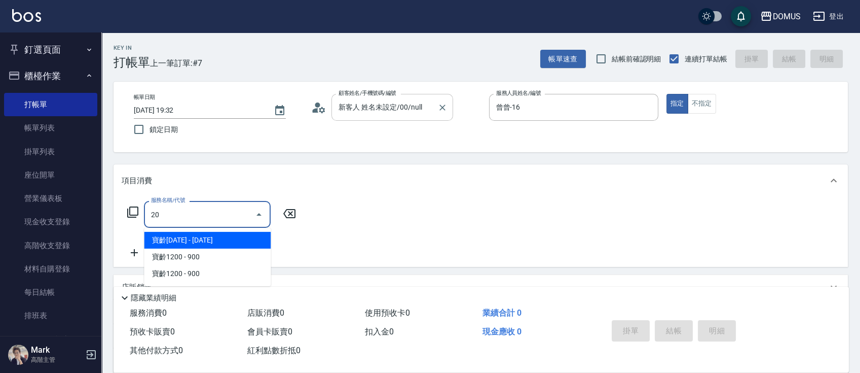
type input "206"
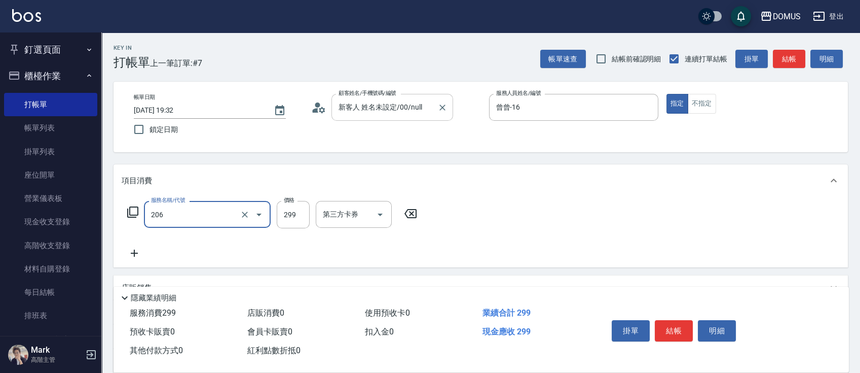
type input "20"
type input "健康洗髮(206)"
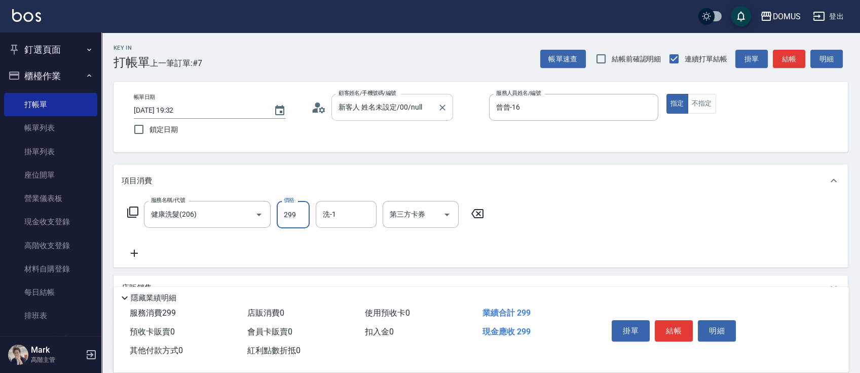
type input "3"
type input "0"
type input "30"
type input "300"
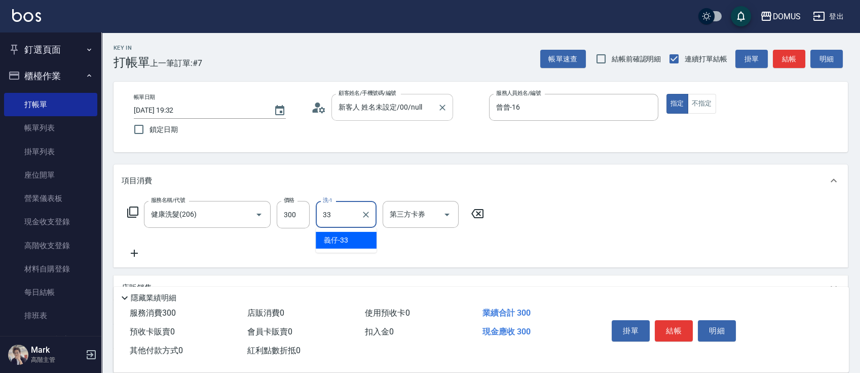
type input "義仔-33"
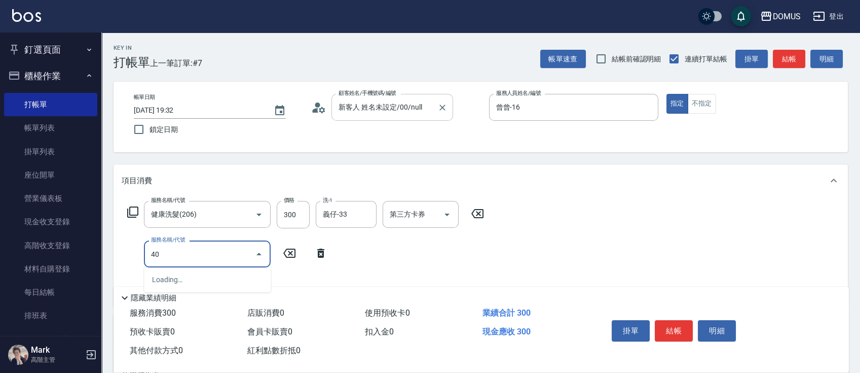
type input "401"
type input "50"
type input "剪髮(401)"
type input "7"
type input "30"
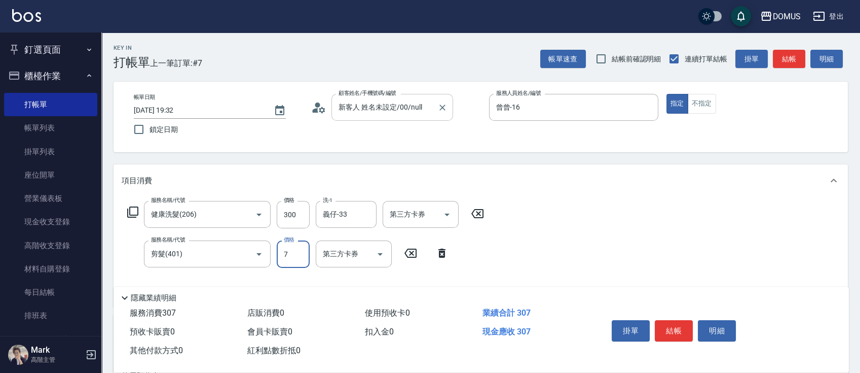
type input "70"
type input "100"
type input "700"
type input "[DATE] 19:33"
type input "0"
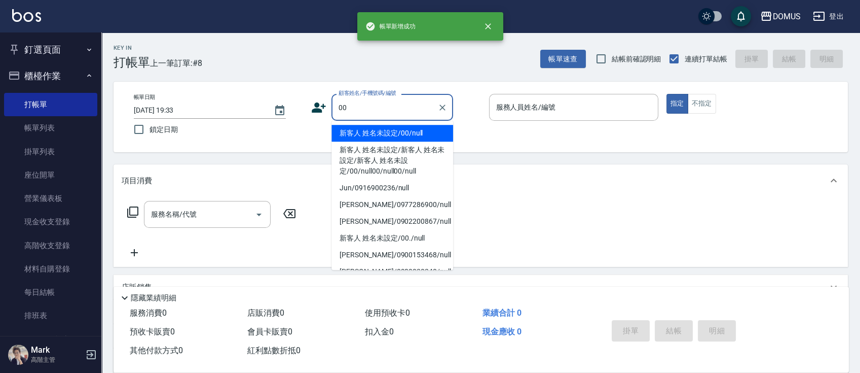
type input "新客人 姓名未設定/00/null"
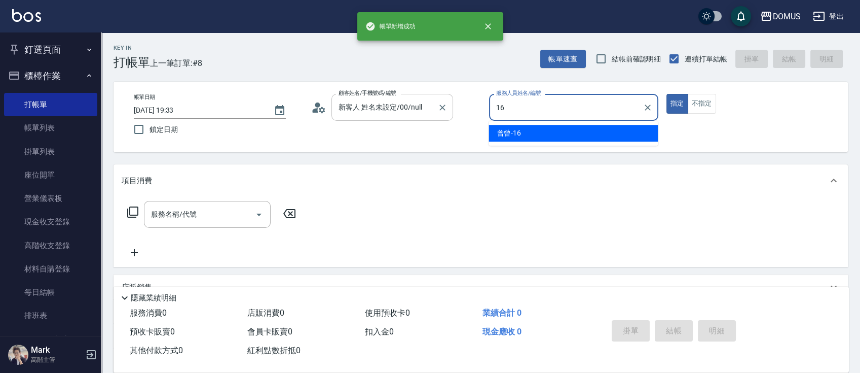
type input "曾曾-16"
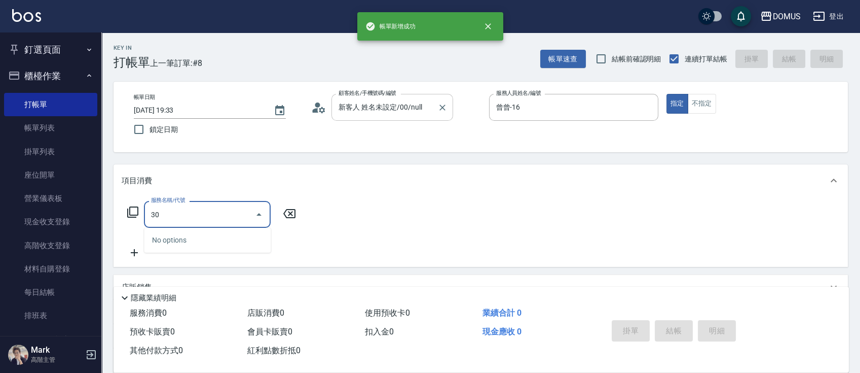
type input "301"
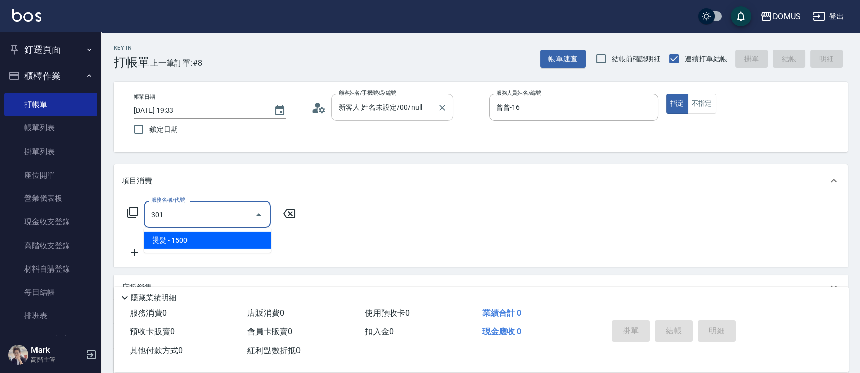
type input "150"
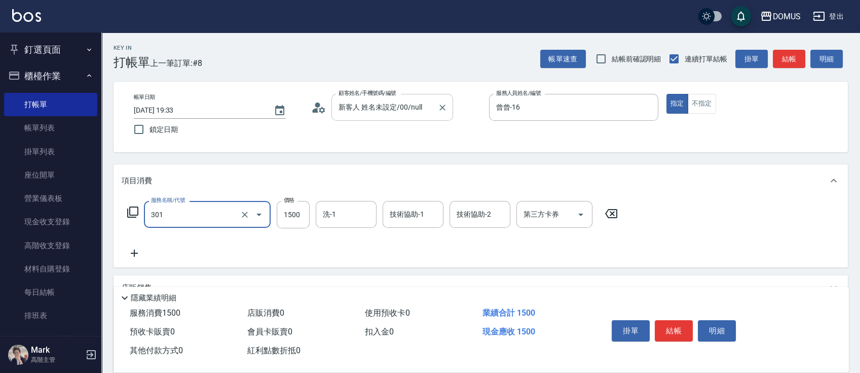
type input "燙髮(301)"
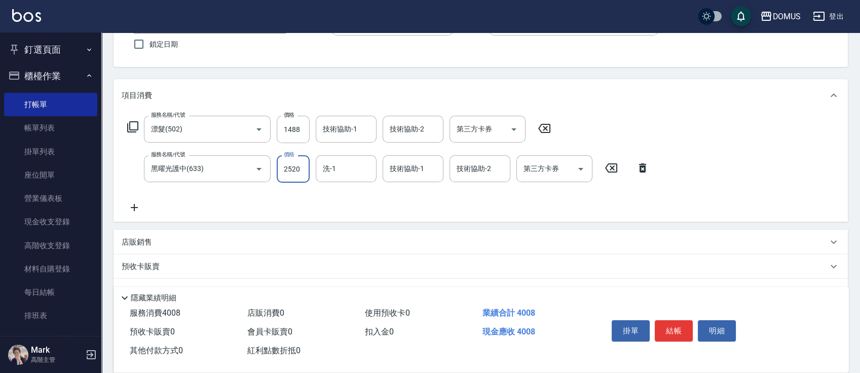
scroll to position [135, 0]
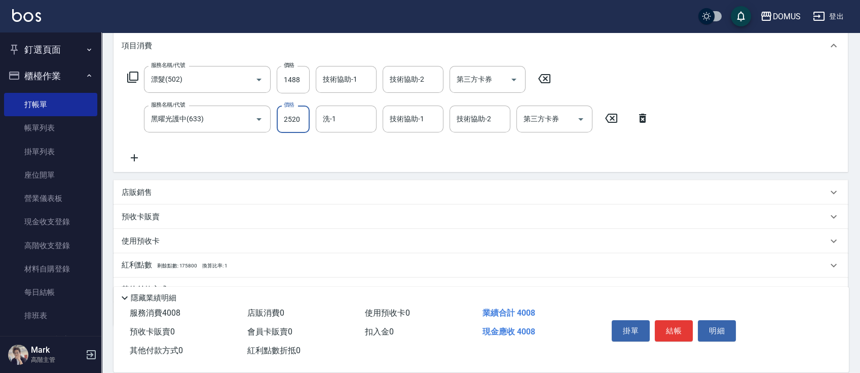
click at [303, 196] on div "店販銷售" at bounding box center [475, 192] width 706 height 11
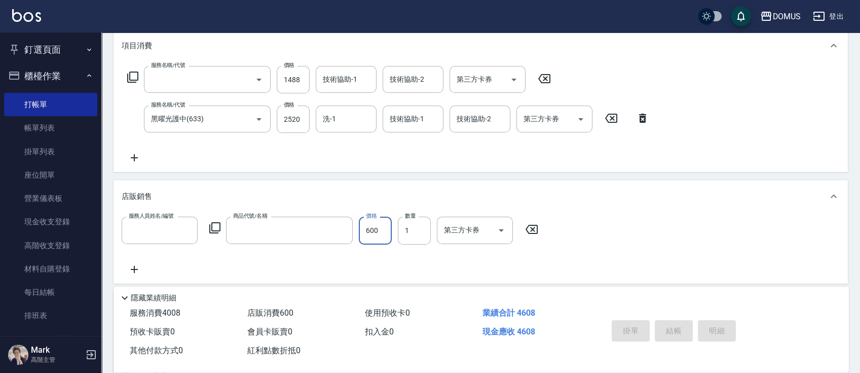
scroll to position [0, 0]
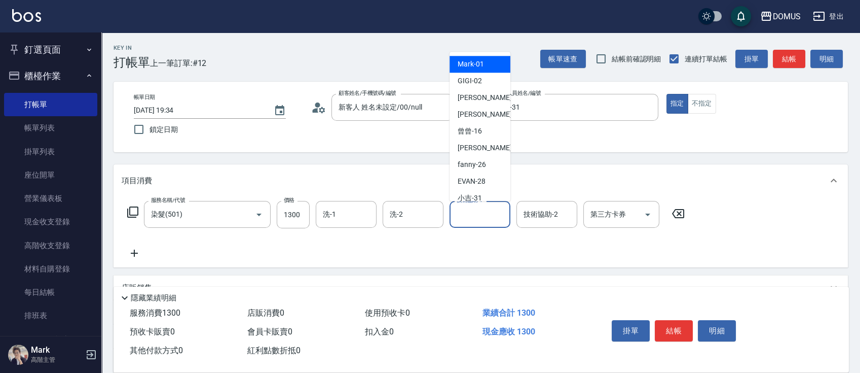
click at [143, 251] on icon at bounding box center [134, 253] width 25 height 12
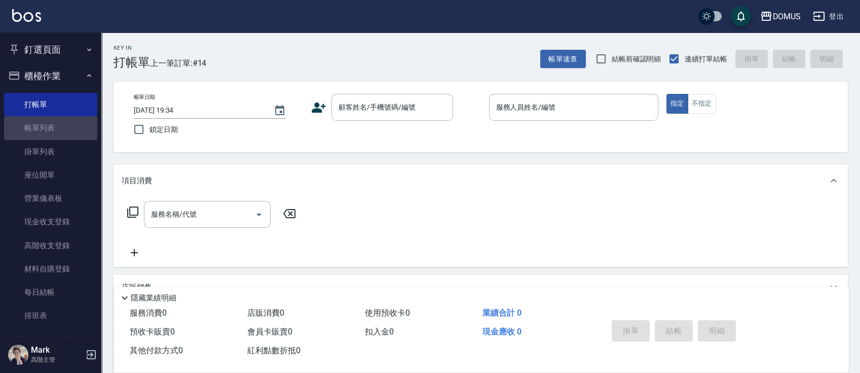
drag, startPoint x: 71, startPoint y: 122, endPoint x: 100, endPoint y: 124, distance: 29.0
click at [71, 122] on link "帳單列表" at bounding box center [50, 127] width 93 height 23
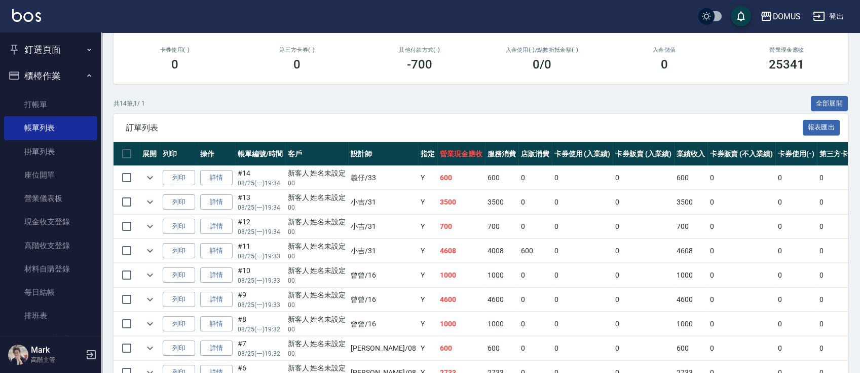
scroll to position [118, 0]
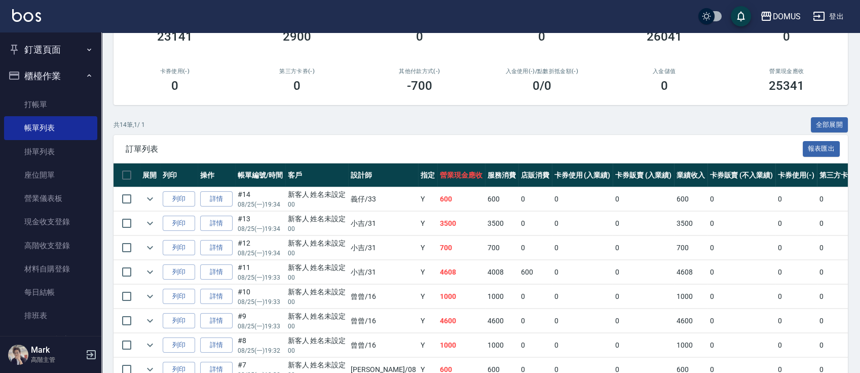
click at [53, 73] on button "櫃檯作業" at bounding box center [50, 76] width 93 height 26
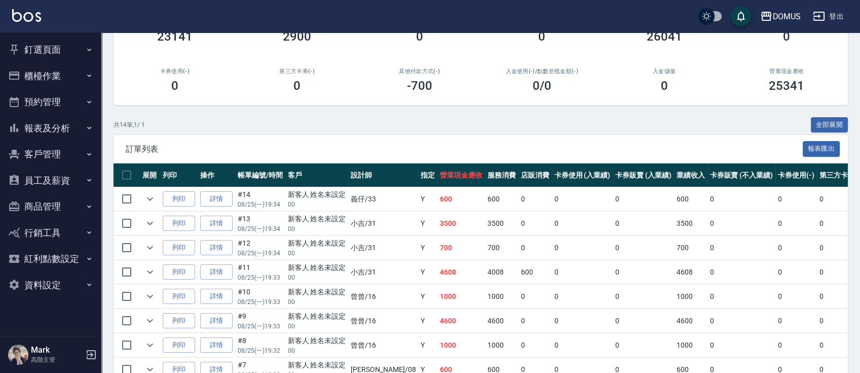
click at [66, 54] on button "釘選頁面" at bounding box center [50, 50] width 93 height 26
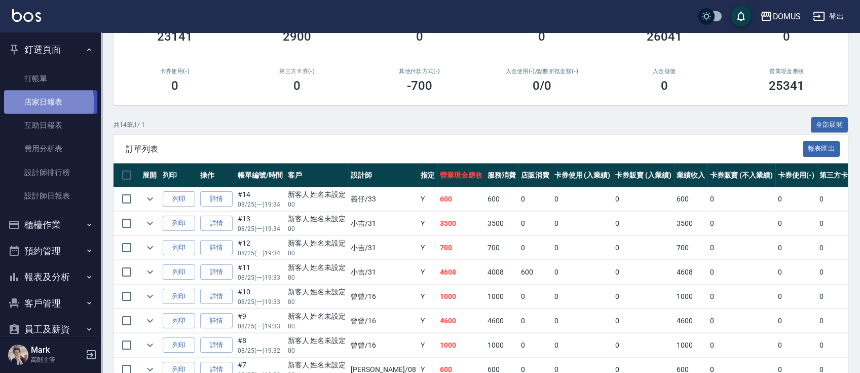
click at [35, 103] on link "店家日報表" at bounding box center [50, 101] width 93 height 23
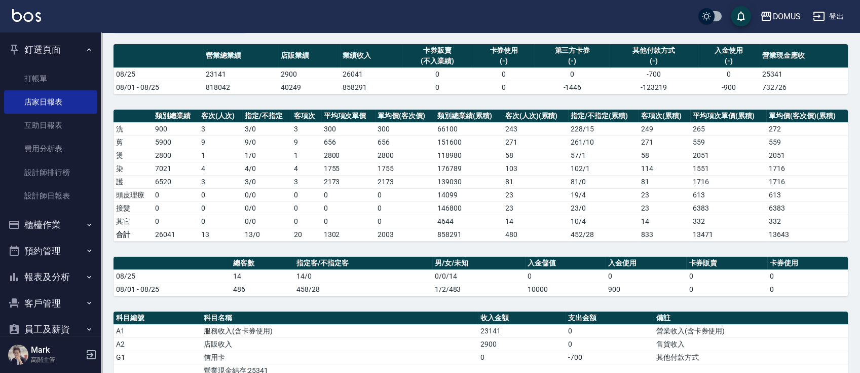
scroll to position [203, 0]
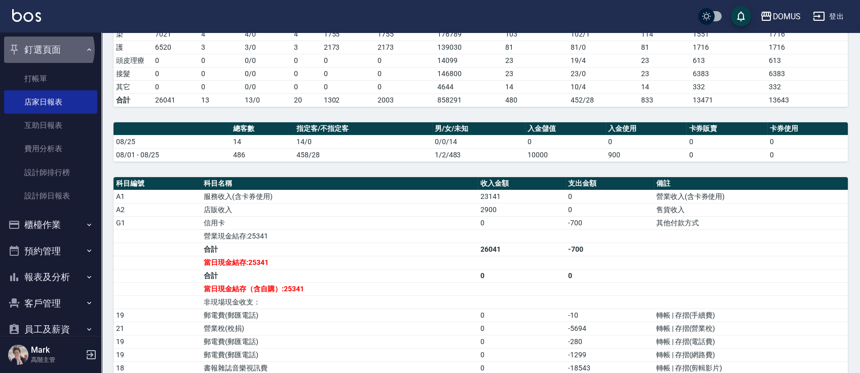
click at [48, 49] on button "釘選頁面" at bounding box center [50, 50] width 93 height 26
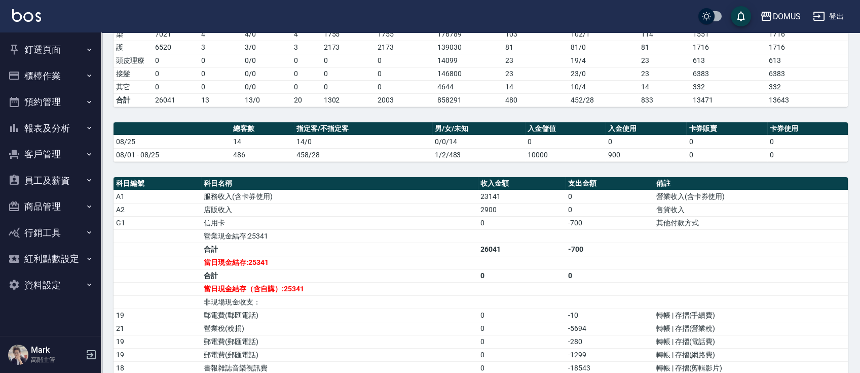
click at [60, 76] on button "櫃檯作業" at bounding box center [50, 76] width 93 height 26
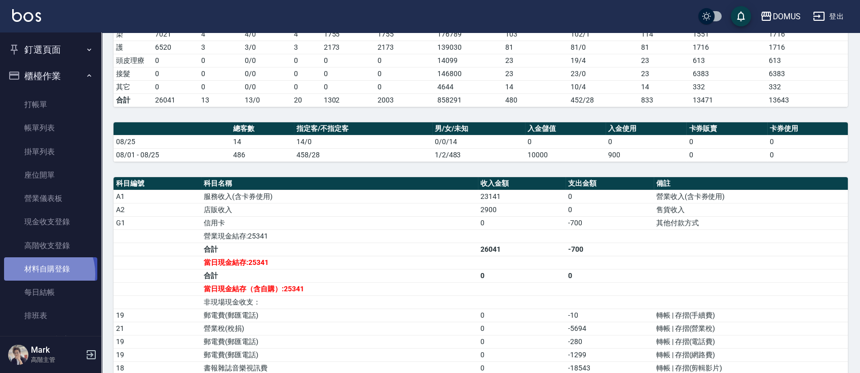
click at [40, 274] on link "材料自購登錄" at bounding box center [50, 268] width 93 height 23
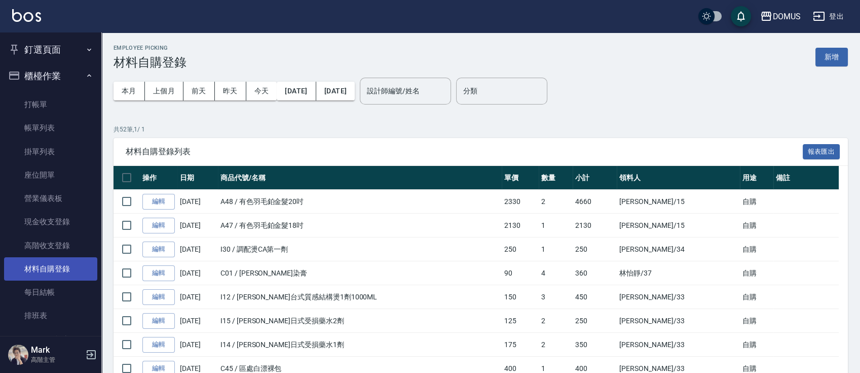
click at [40, 266] on link "材料自購登錄" at bounding box center [50, 268] width 93 height 23
click at [152, 201] on link "編輯" at bounding box center [158, 202] width 32 height 16
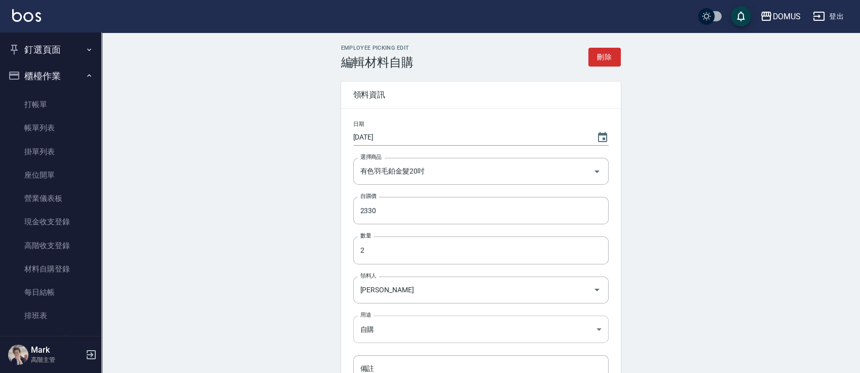
click at [397, 318] on body "DOMUS 登出 釘選頁面 打帳單 店家日報表 互助日報表 費用分析表 設計師排行榜 設計師日報表 櫃檯作業 打帳單 帳單列表 掛單列表 座位開單 營業儀表板…" at bounding box center [430, 250] width 860 height 500
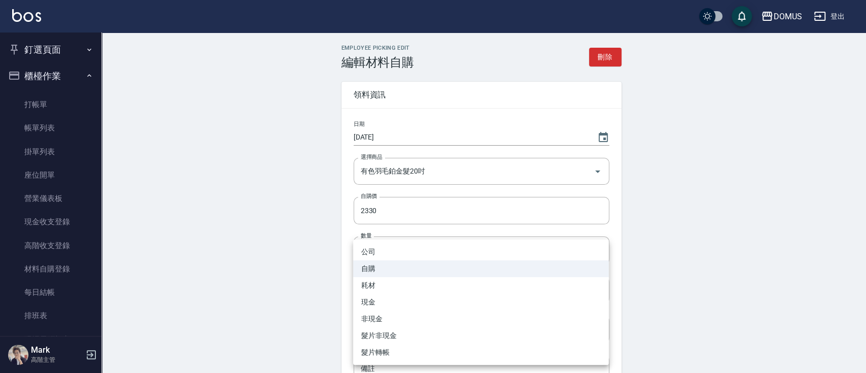
click at [385, 306] on li "現金" at bounding box center [481, 302] width 256 height 17
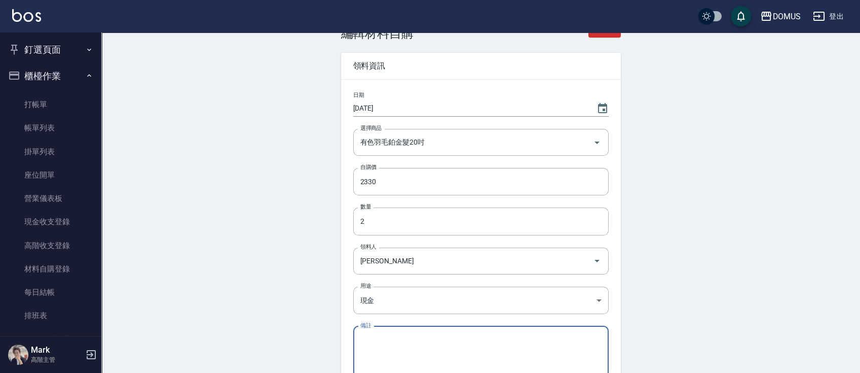
scroll to position [129, 0]
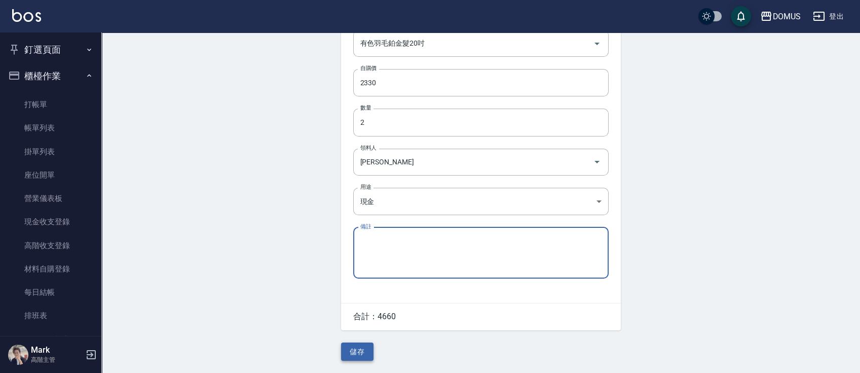
click at [357, 349] on button "儲存" at bounding box center [357, 351] width 32 height 19
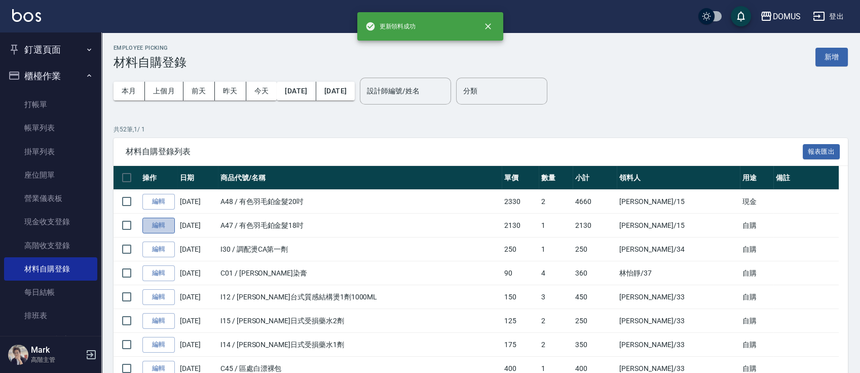
click at [156, 227] on link "編輯" at bounding box center [158, 226] width 32 height 16
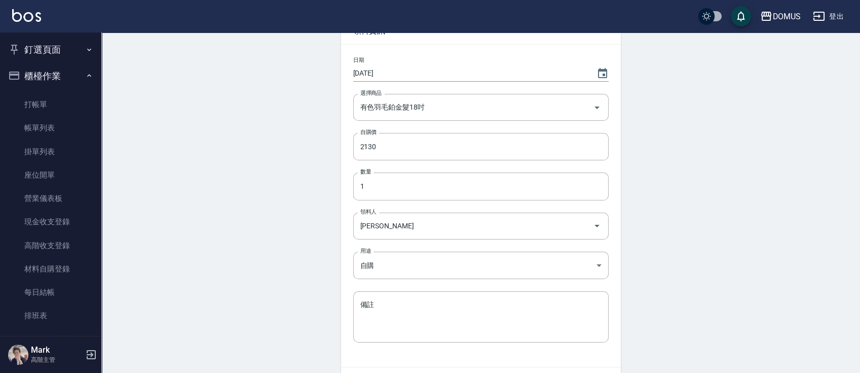
scroll to position [129, 0]
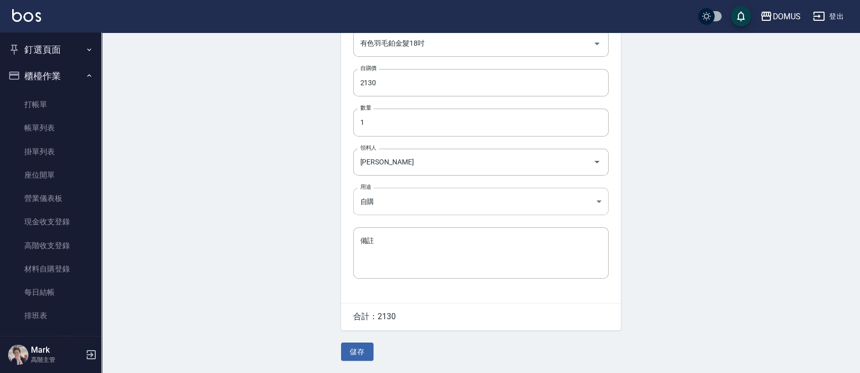
click at [410, 192] on body "DOMUS 登出 釘選頁面 打帳單 店家日報表 互助日報表 費用分析表 設計師排行榜 設計師日報表 櫃檯作業 打帳單 帳單列表 掛單列表 座位開單 營業儀表板…" at bounding box center [430, 122] width 860 height 500
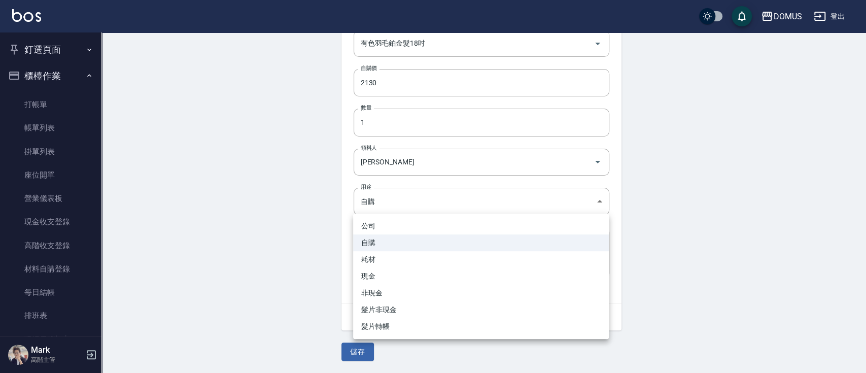
click at [391, 274] on li "現金" at bounding box center [481, 276] width 256 height 17
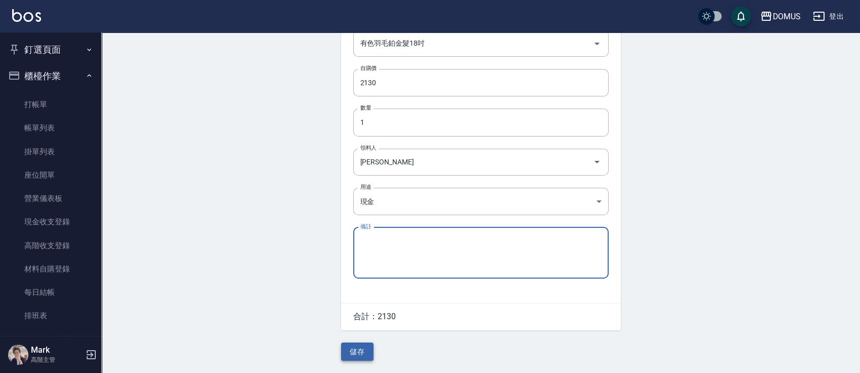
click at [353, 359] on button "儲存" at bounding box center [357, 351] width 32 height 19
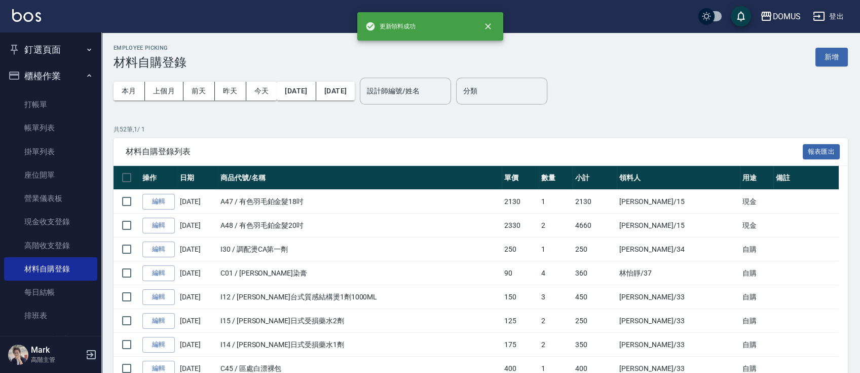
click at [43, 58] on button "釘選頁面" at bounding box center [50, 50] width 93 height 26
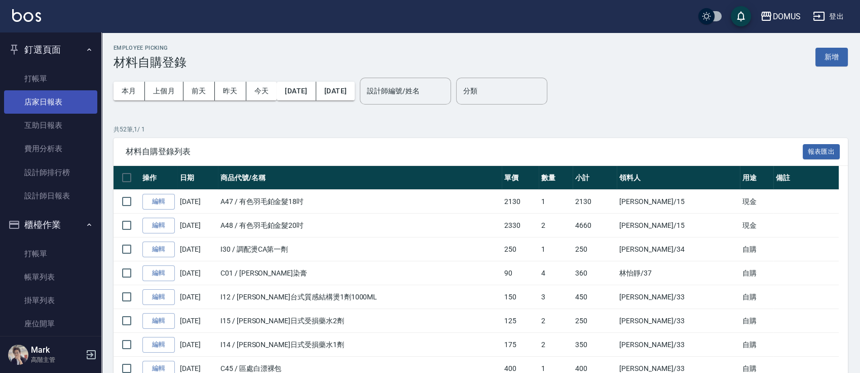
click at [50, 102] on link "店家日報表" at bounding box center [50, 101] width 93 height 23
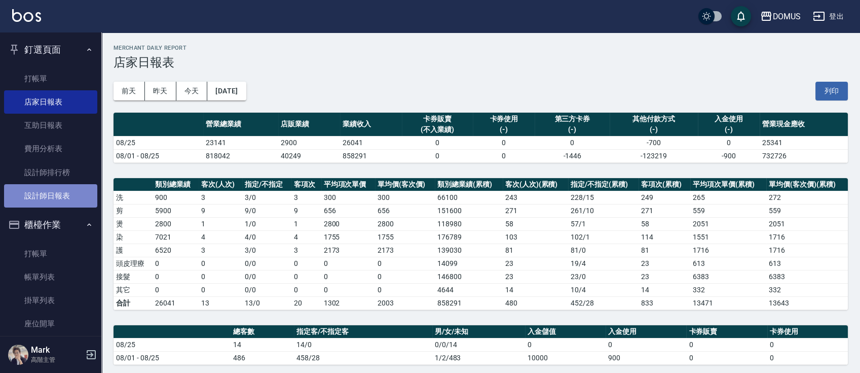
click at [70, 192] on link "設計師日報表" at bounding box center [50, 195] width 93 height 23
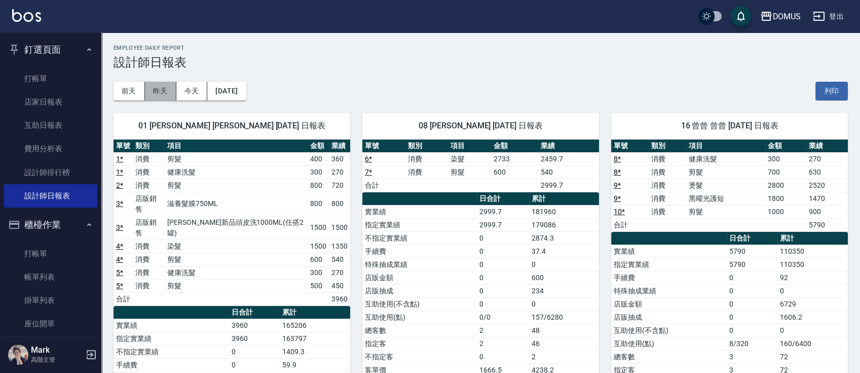
click at [168, 91] on button "昨天" at bounding box center [160, 91] width 31 height 19
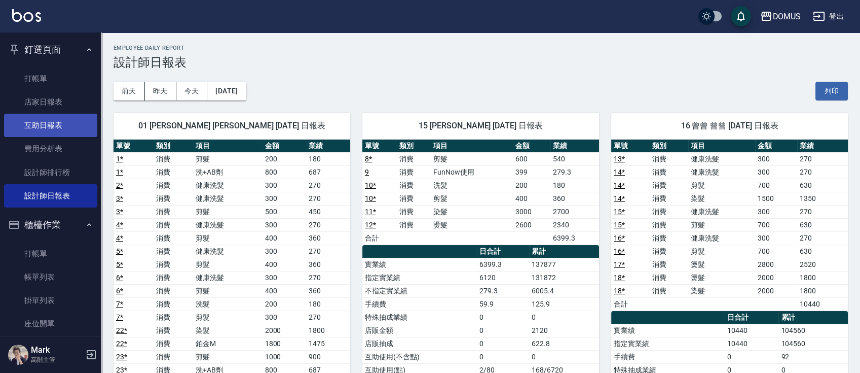
click at [49, 134] on link "互助日報表" at bounding box center [50, 125] width 93 height 23
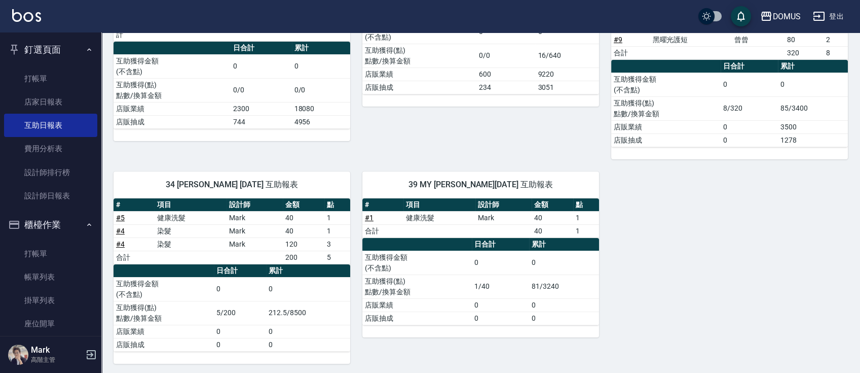
scroll to position [210, 0]
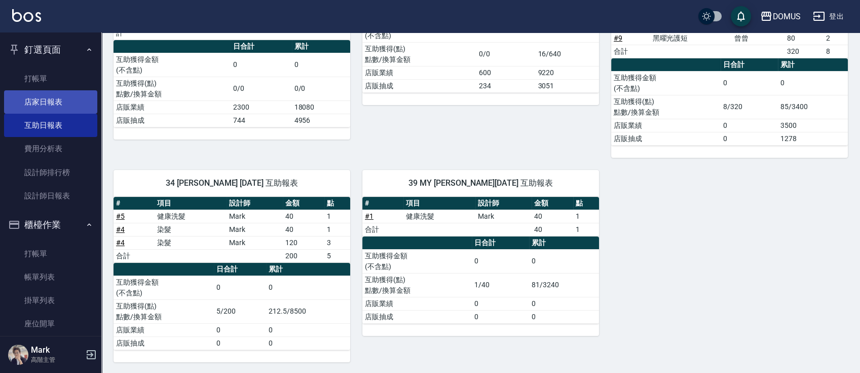
click at [57, 104] on link "店家日報表" at bounding box center [50, 101] width 93 height 23
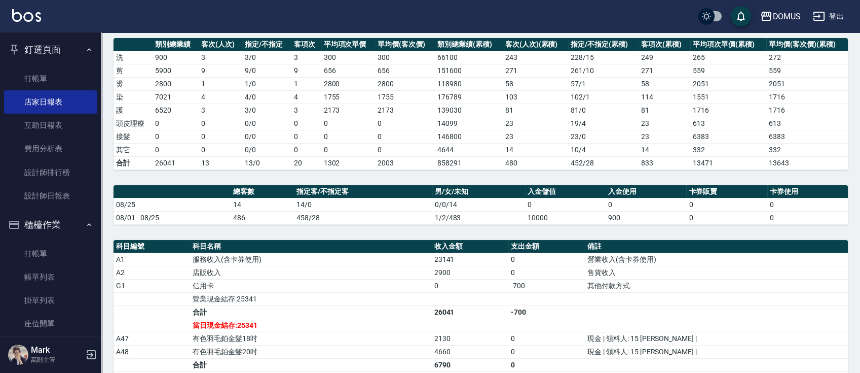
scroll to position [338, 0]
